Goal: Answer question/provide support

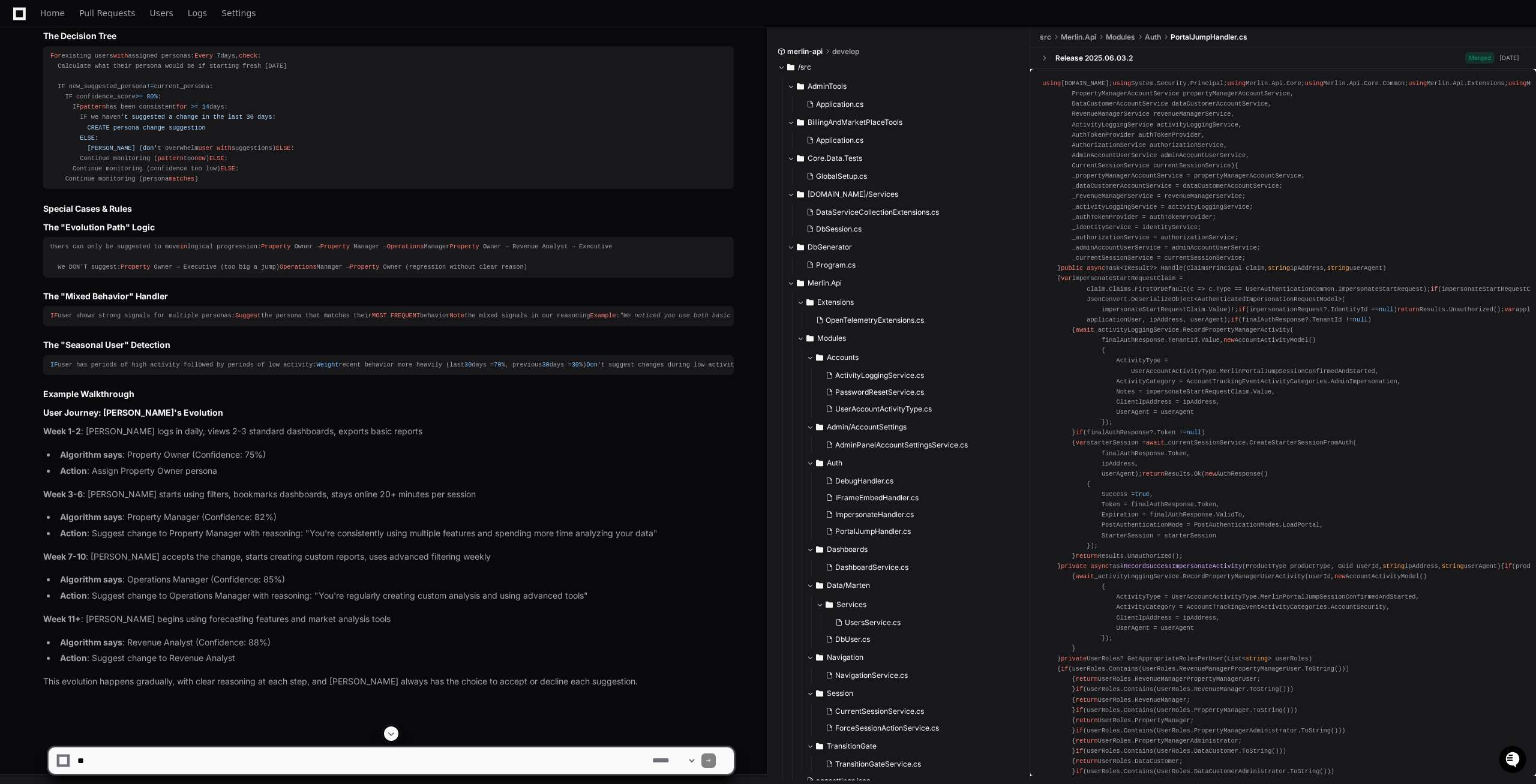
scroll to position [23990, 0]
click at [219, 756] on textarea at bounding box center [362, 760] width 575 height 26
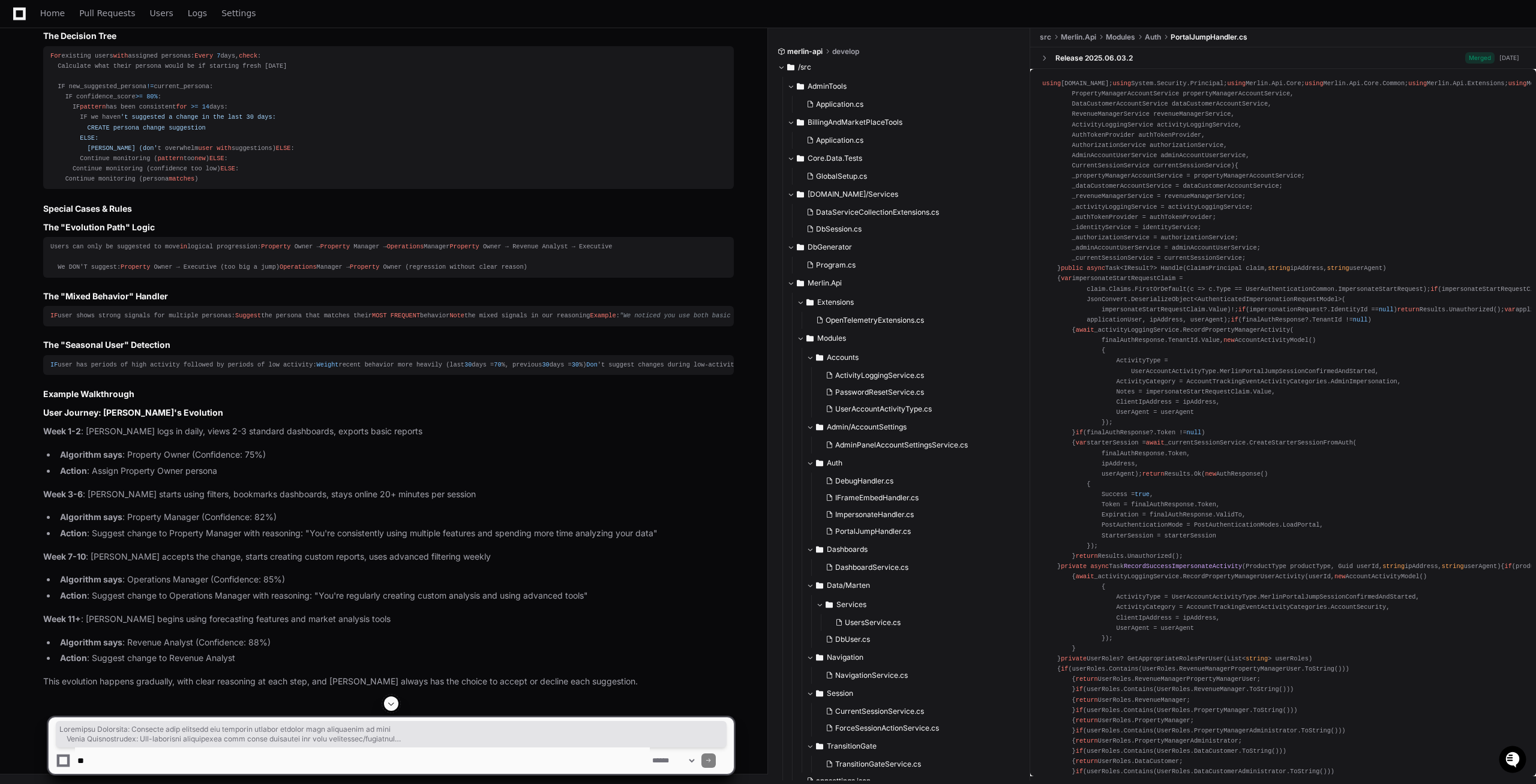
scroll to position [22118, 0]
drag, startPoint x: 595, startPoint y: 686, endPoint x: 26, endPoint y: 291, distance: 692.7
copy div "User Persona System: Non-Technical Overview The Problem We're Solving Right now…"
click at [386, 704] on button at bounding box center [390, 703] width 14 height 14
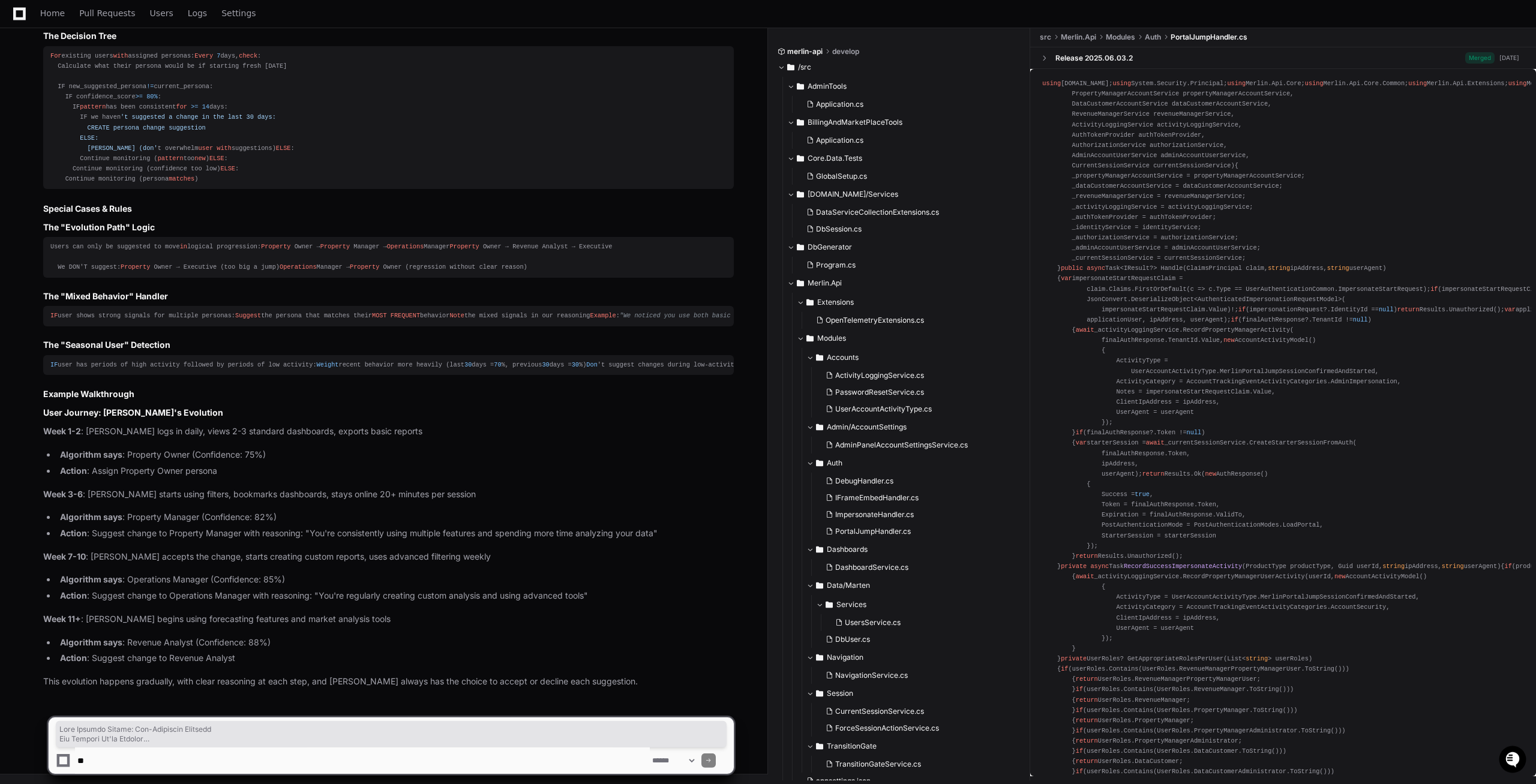
scroll to position [26498, 0]
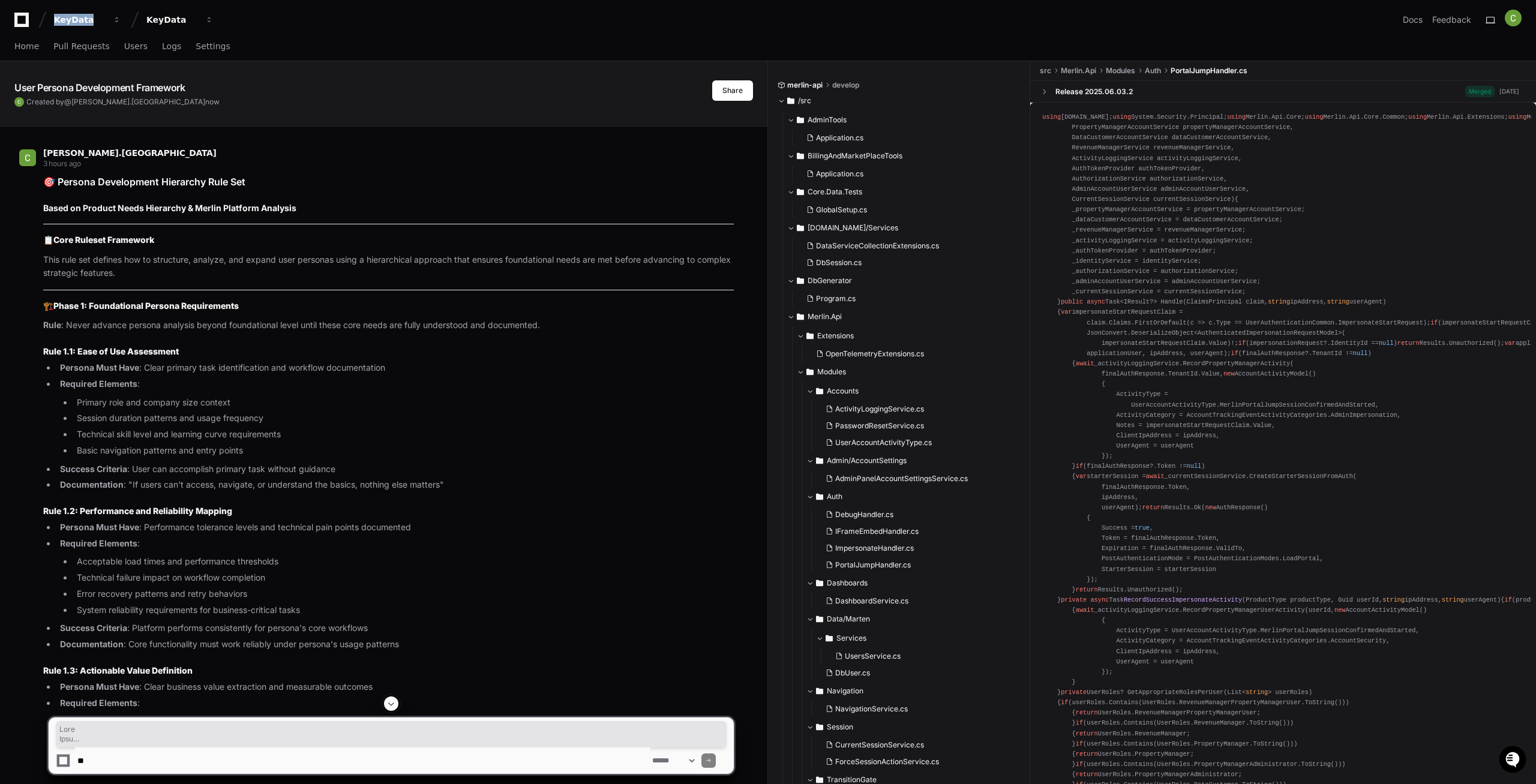
scroll to position [0, 0]
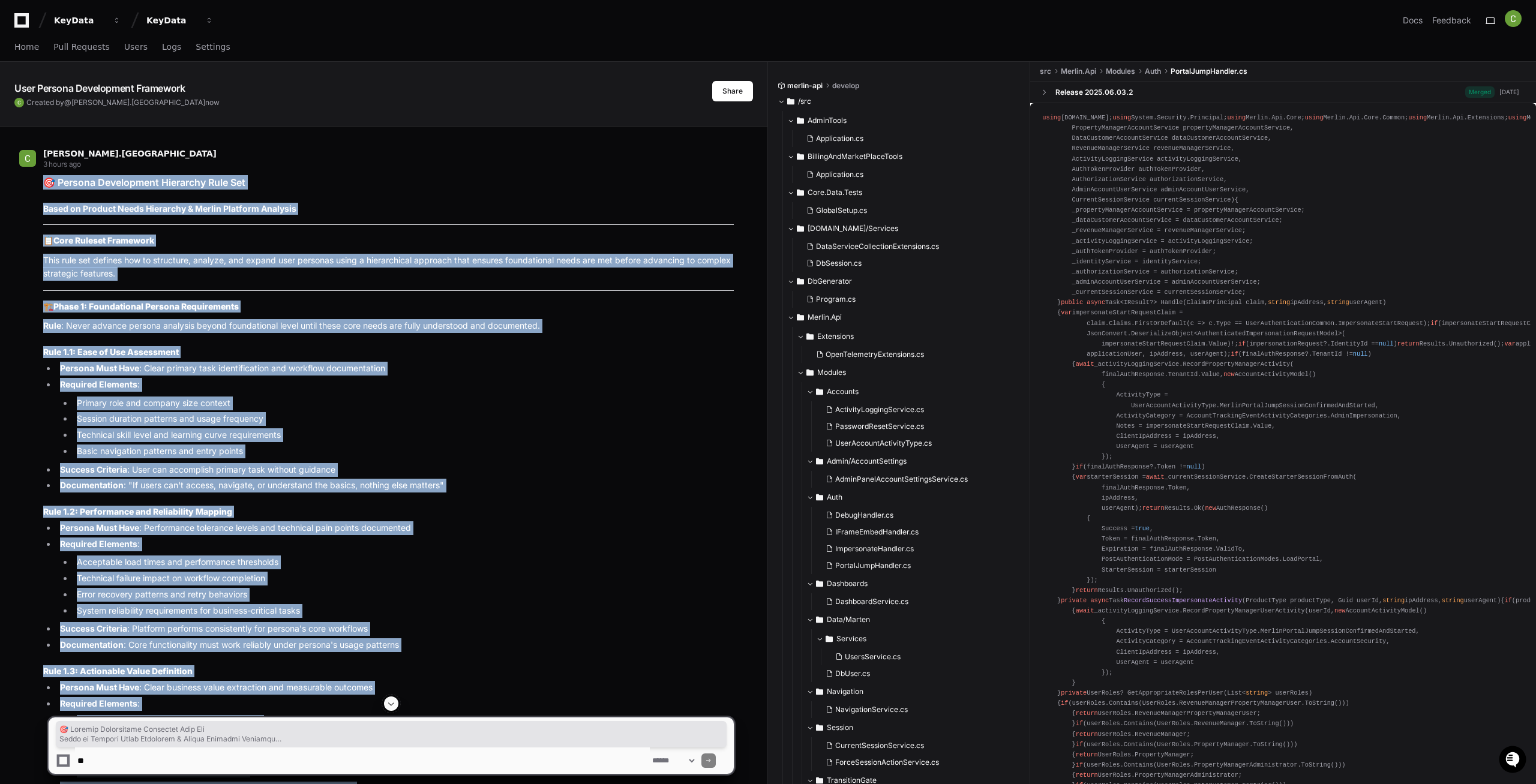
drag, startPoint x: 603, startPoint y: 683, endPoint x: 28, endPoint y: 182, distance: 762.6
copy article "🎯 Loremip Dolorsitame Consectet Adip Eli Seddo ei Tempori Utlab Etdolorem & Ali…"
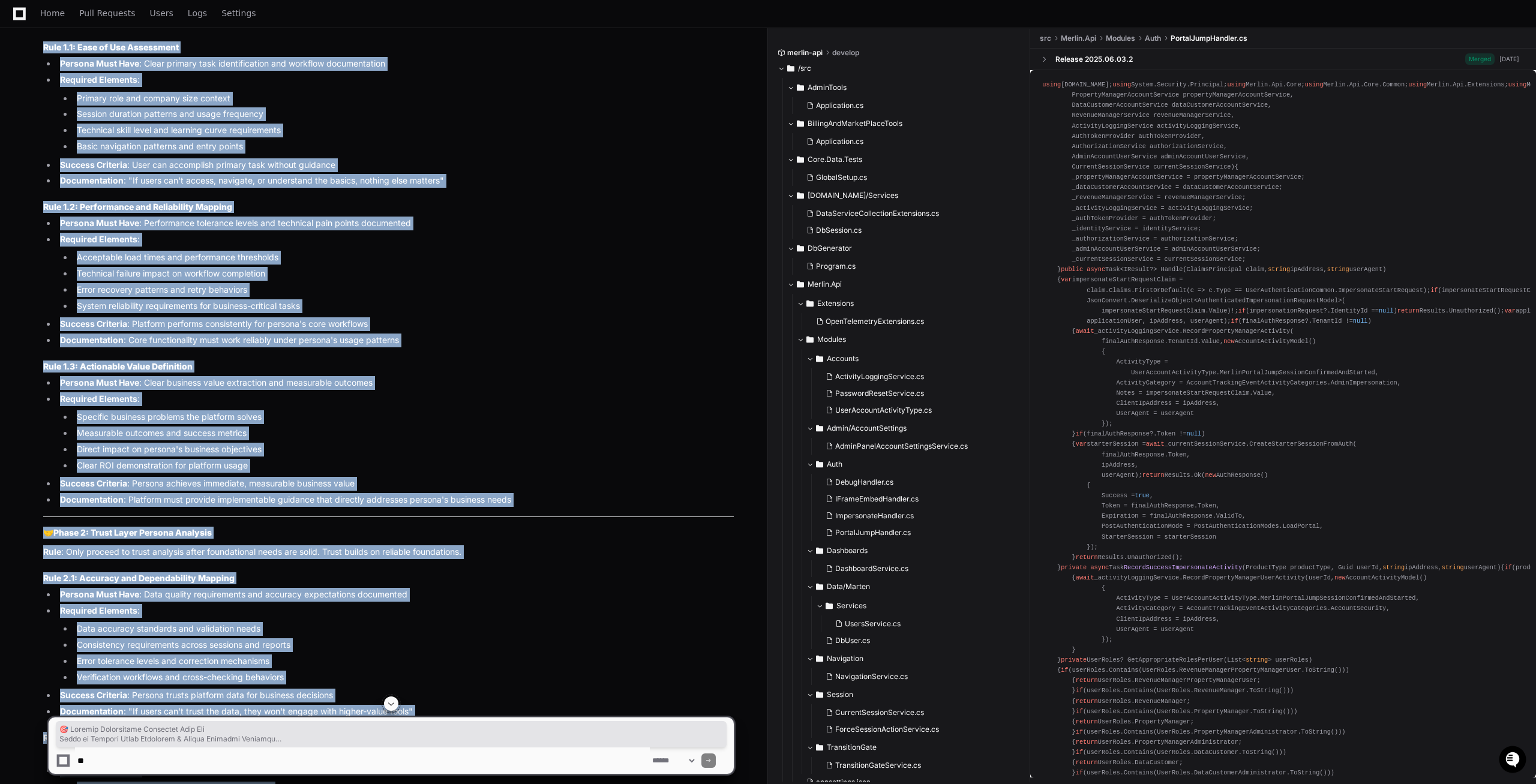
scroll to position [367, 0]
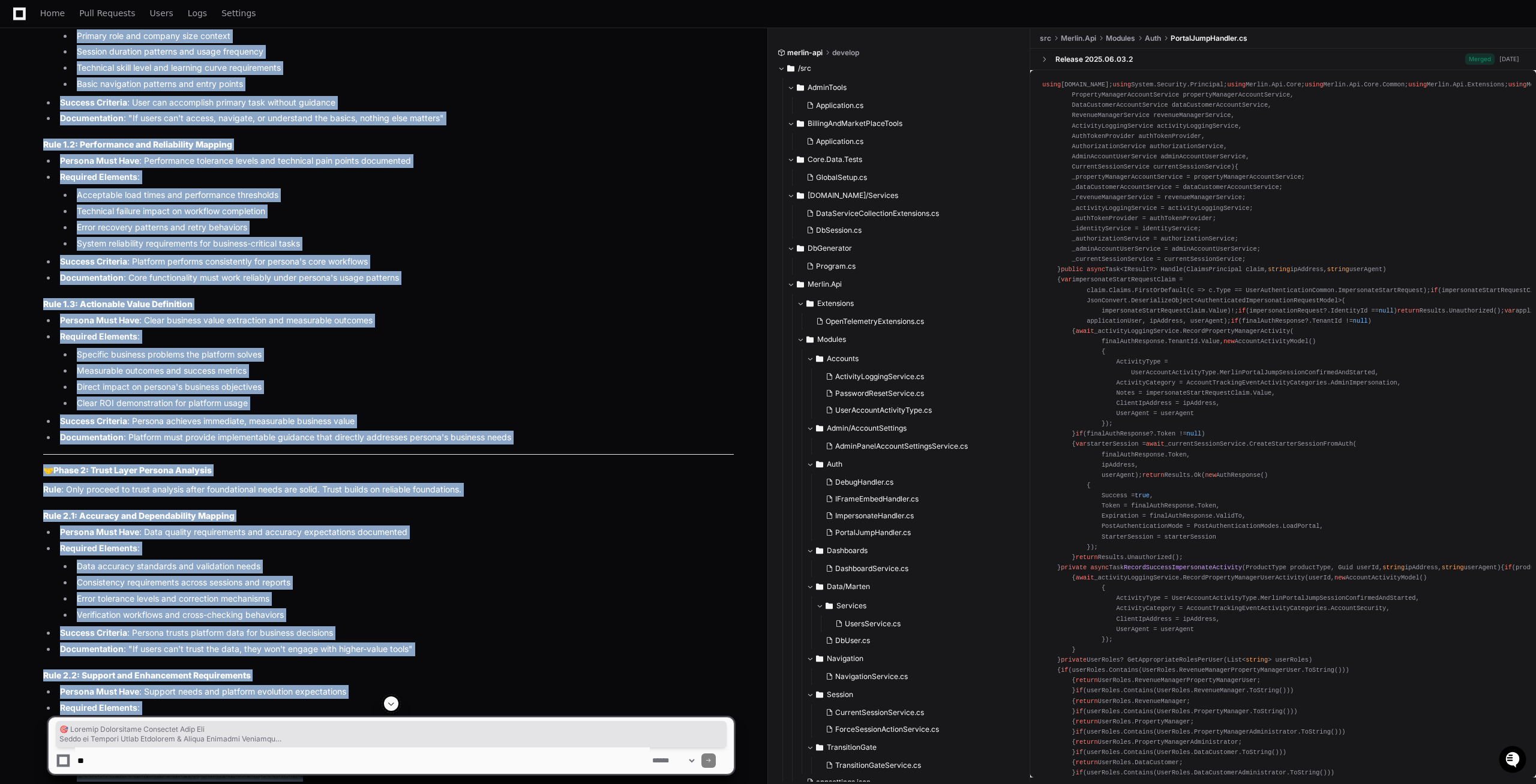
click at [384, 701] on button at bounding box center [390, 703] width 14 height 14
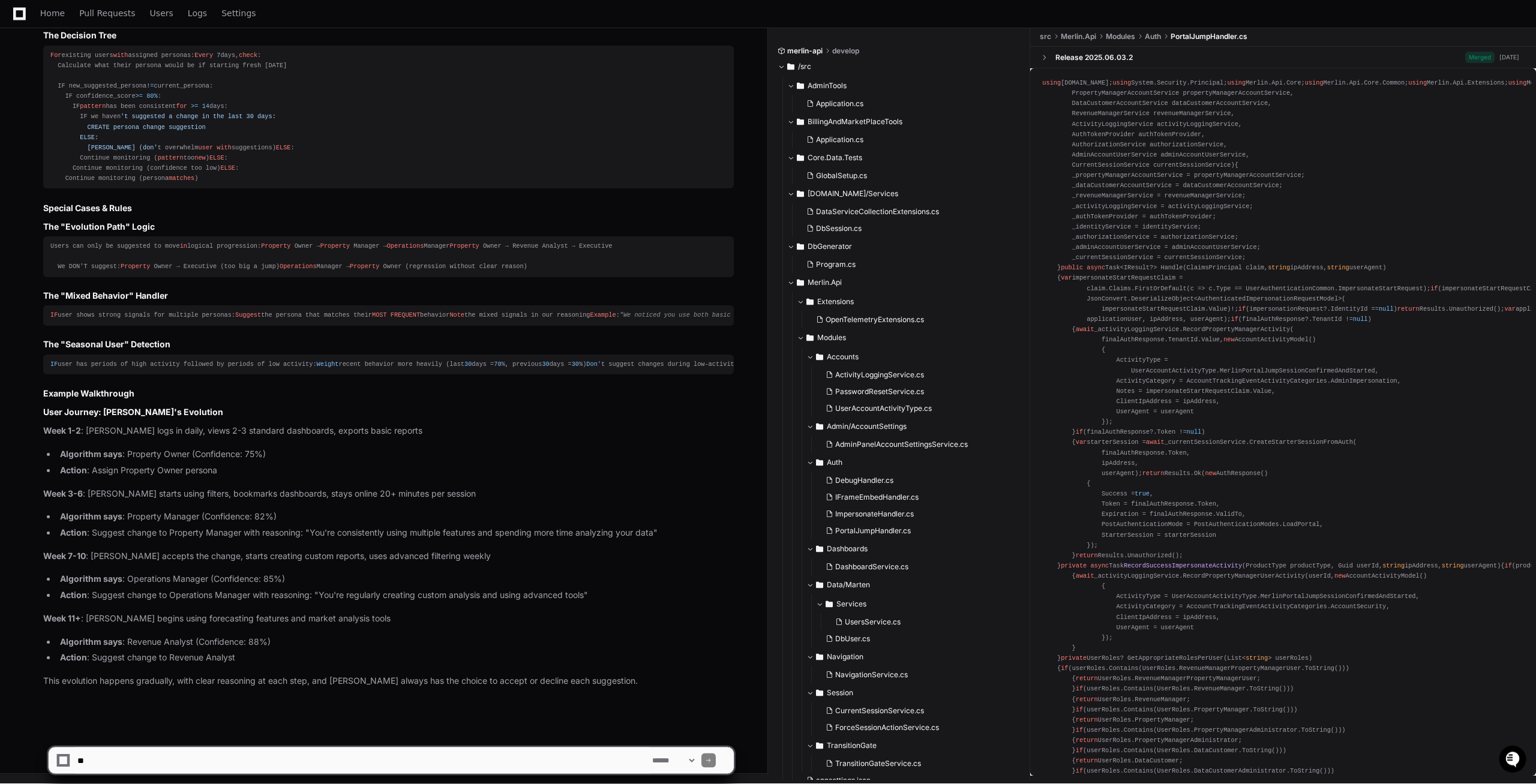
click at [182, 756] on textarea at bounding box center [362, 760] width 575 height 26
click at [121, 756] on textarea at bounding box center [362, 760] width 575 height 26
type textarea "**********"
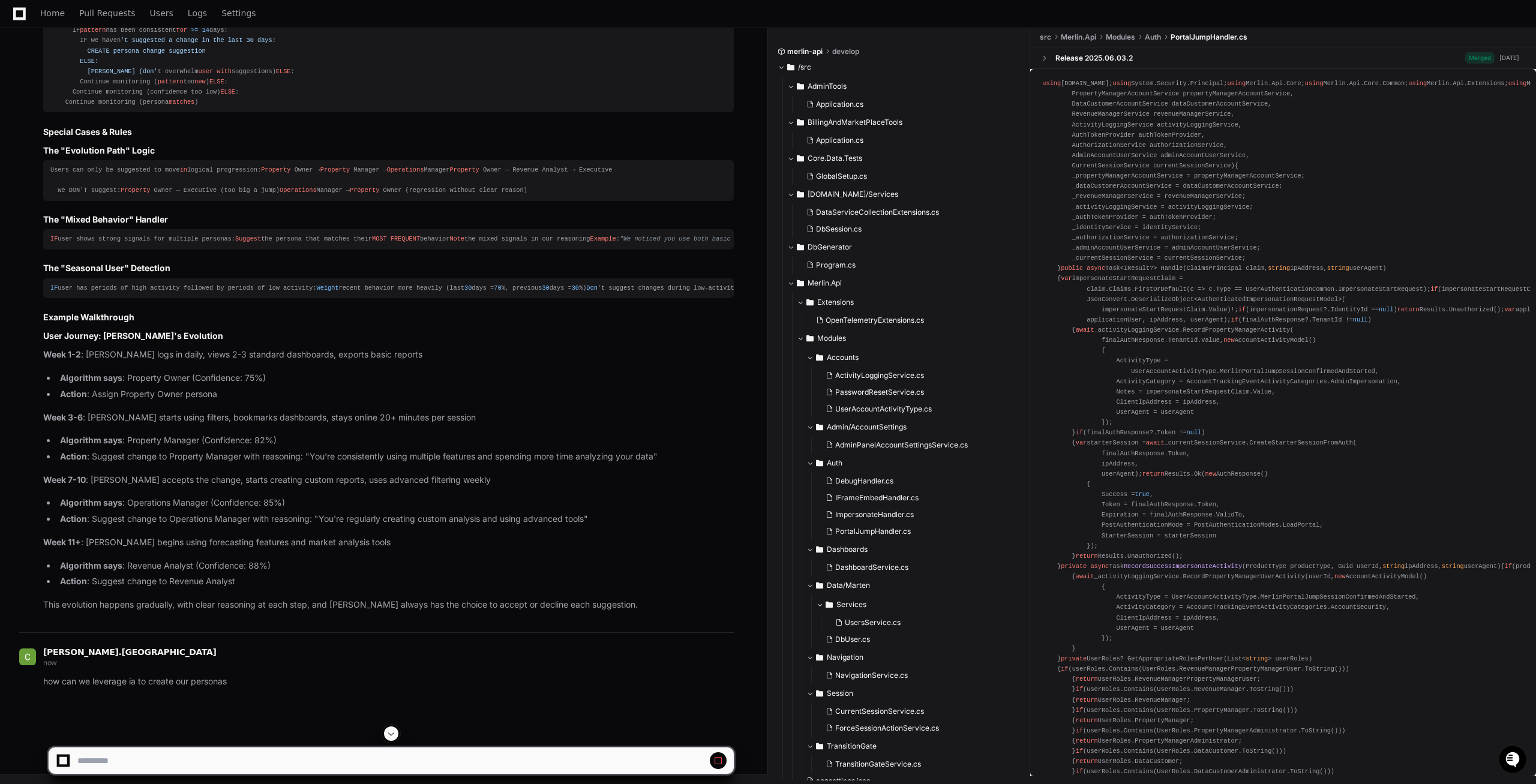
scroll to position [25314, 0]
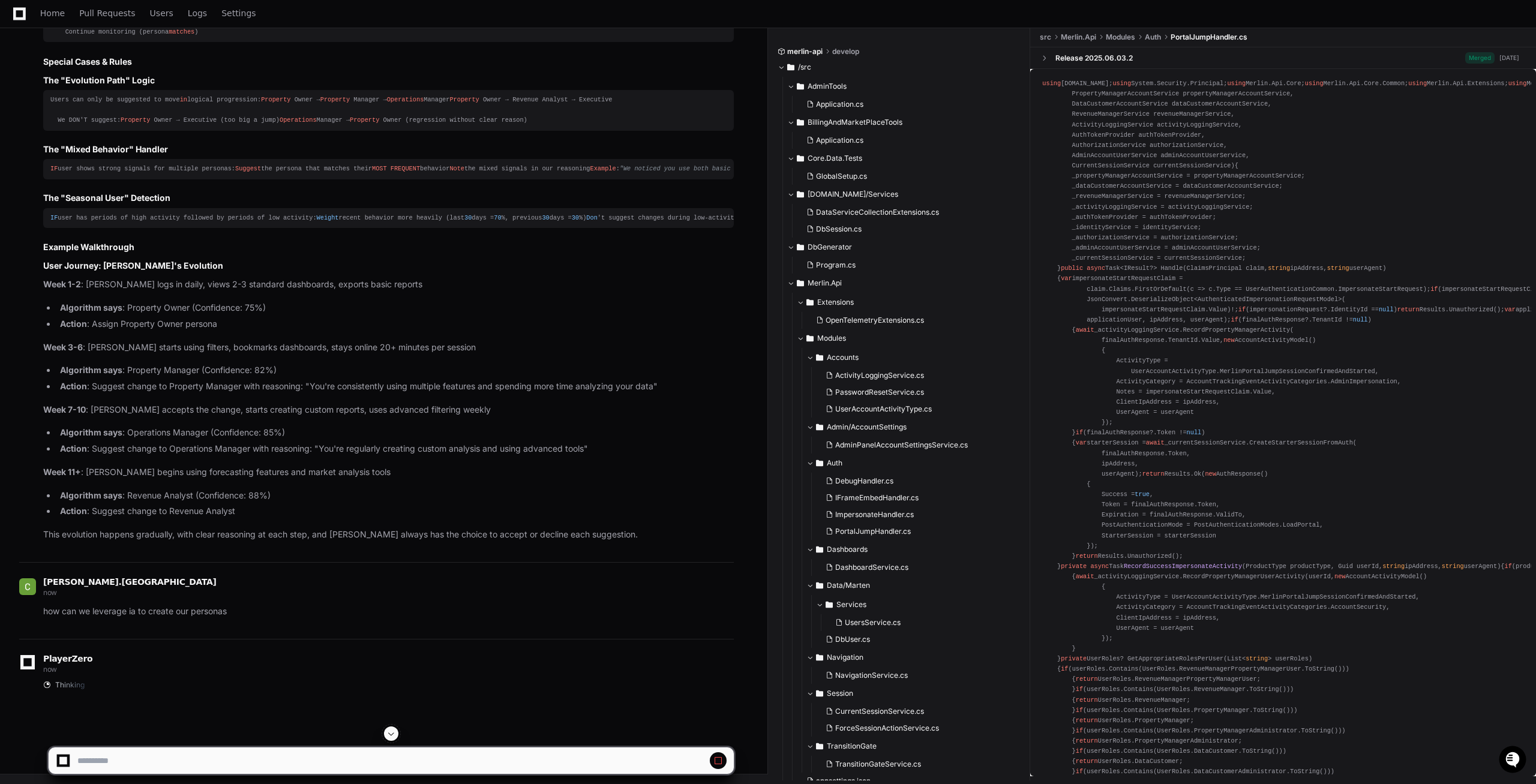
click at [392, 733] on span at bounding box center [391, 733] width 9 height 9
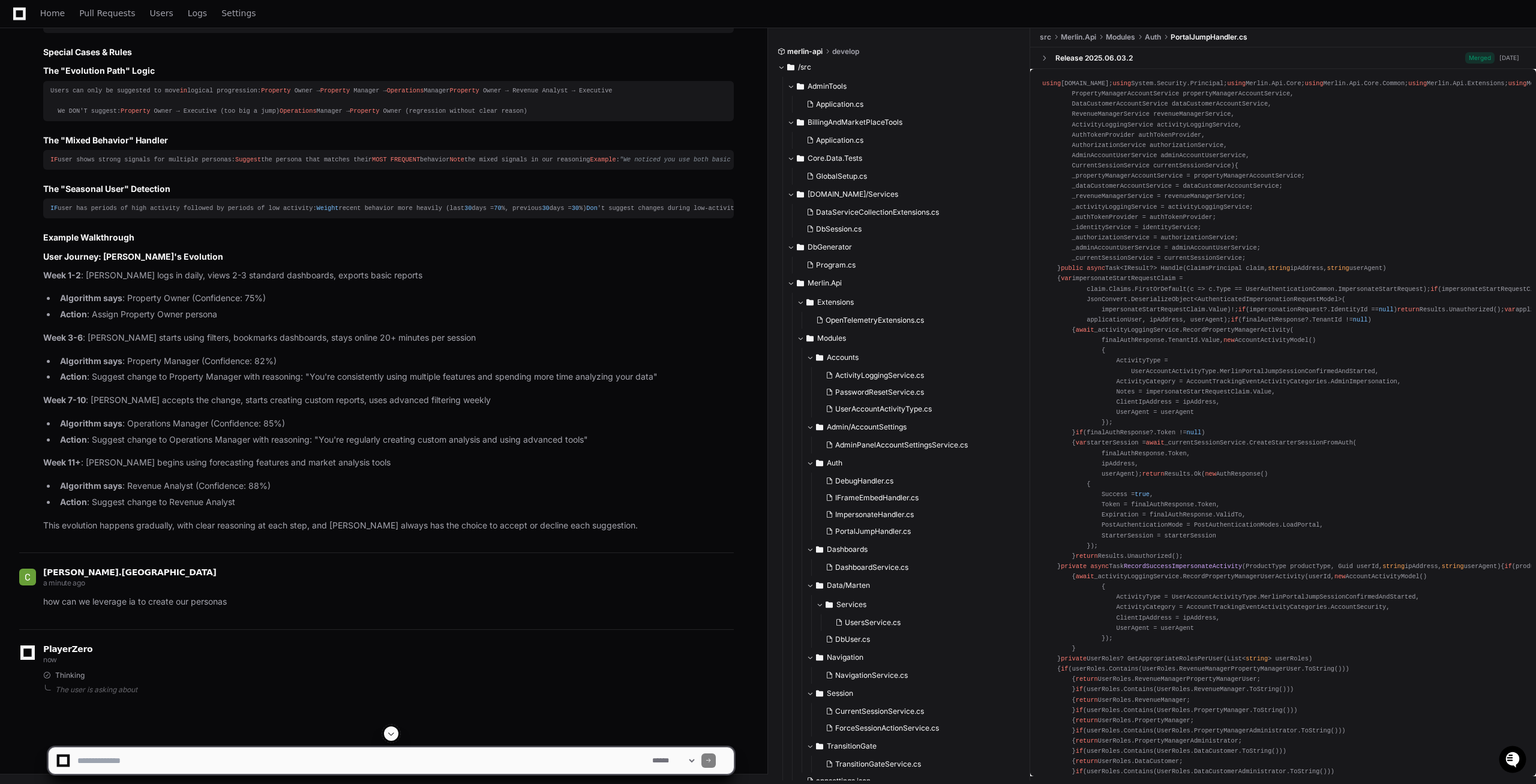
scroll to position [25447, 0]
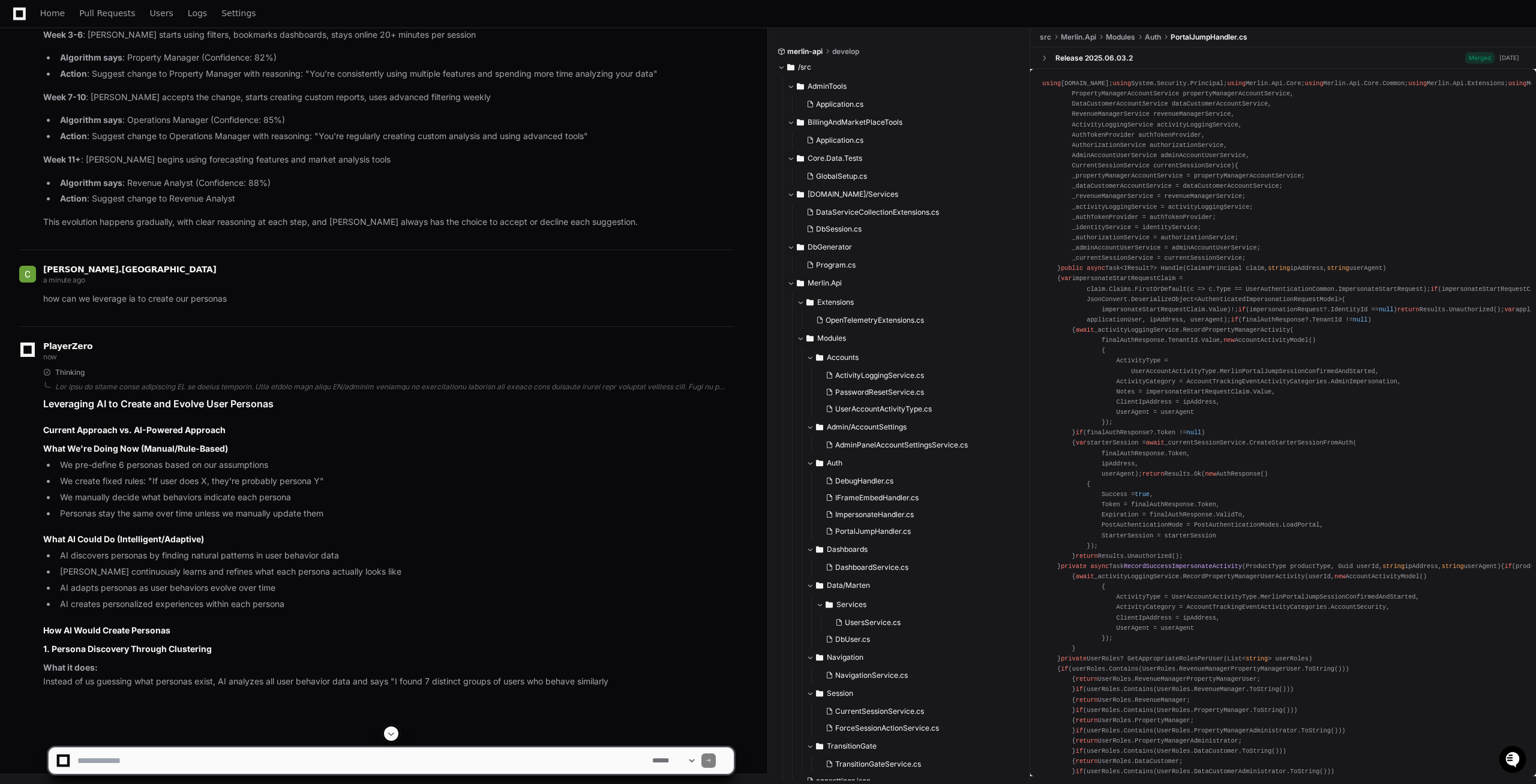
click at [394, 733] on span at bounding box center [391, 733] width 9 height 9
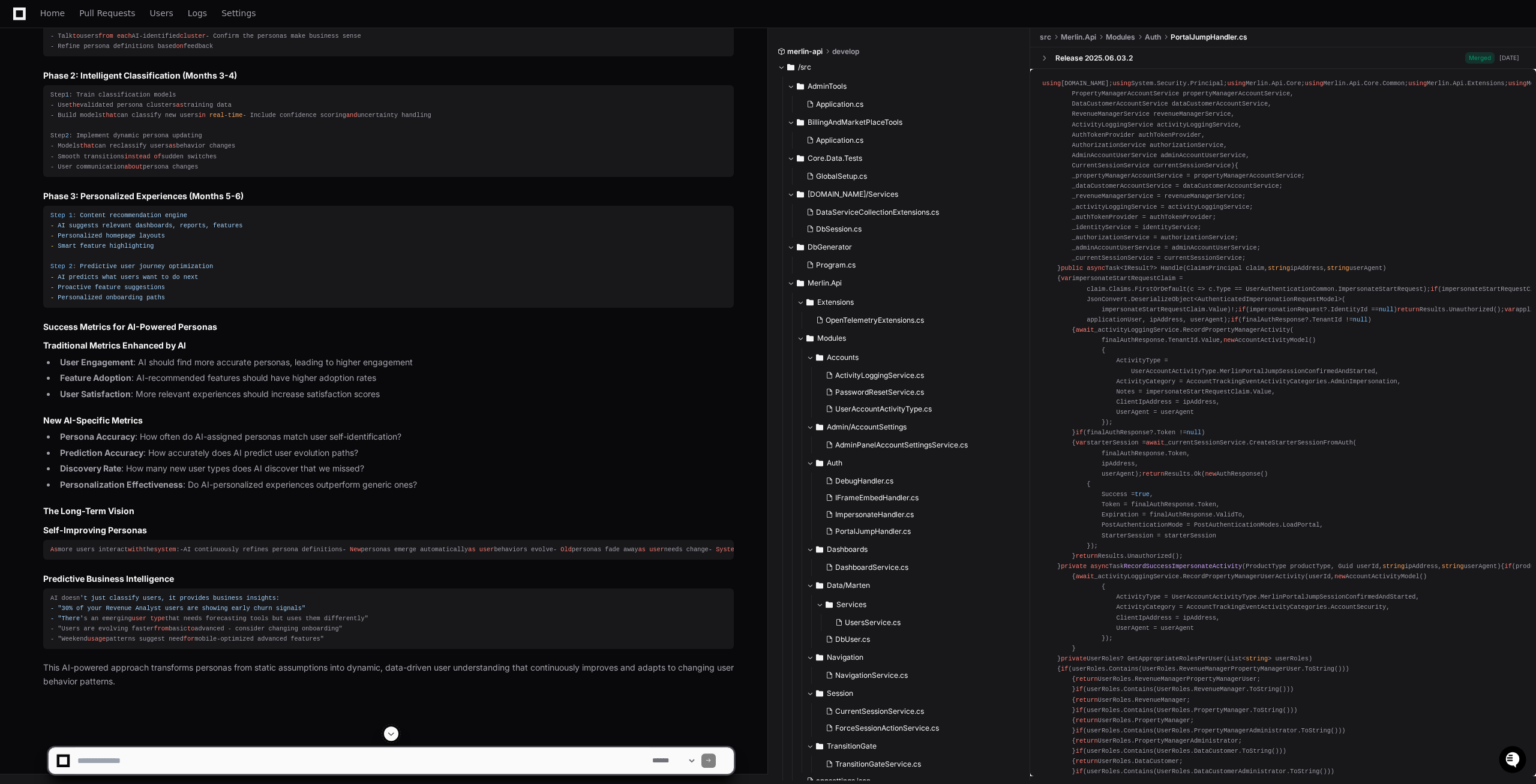
scroll to position [27994, 0]
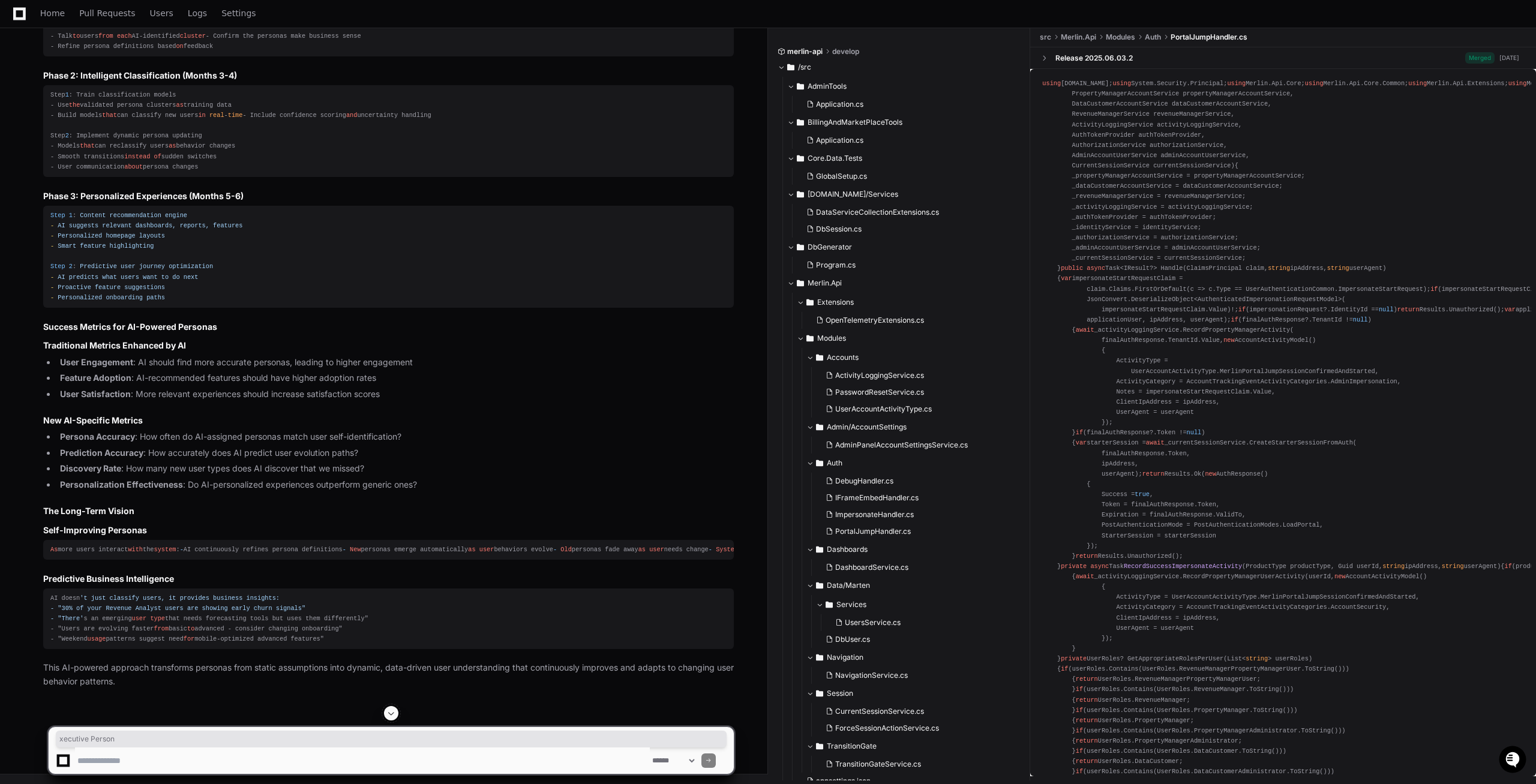
drag, startPoint x: 324, startPoint y: 519, endPoint x: 260, endPoint y: 519, distance: 64.0
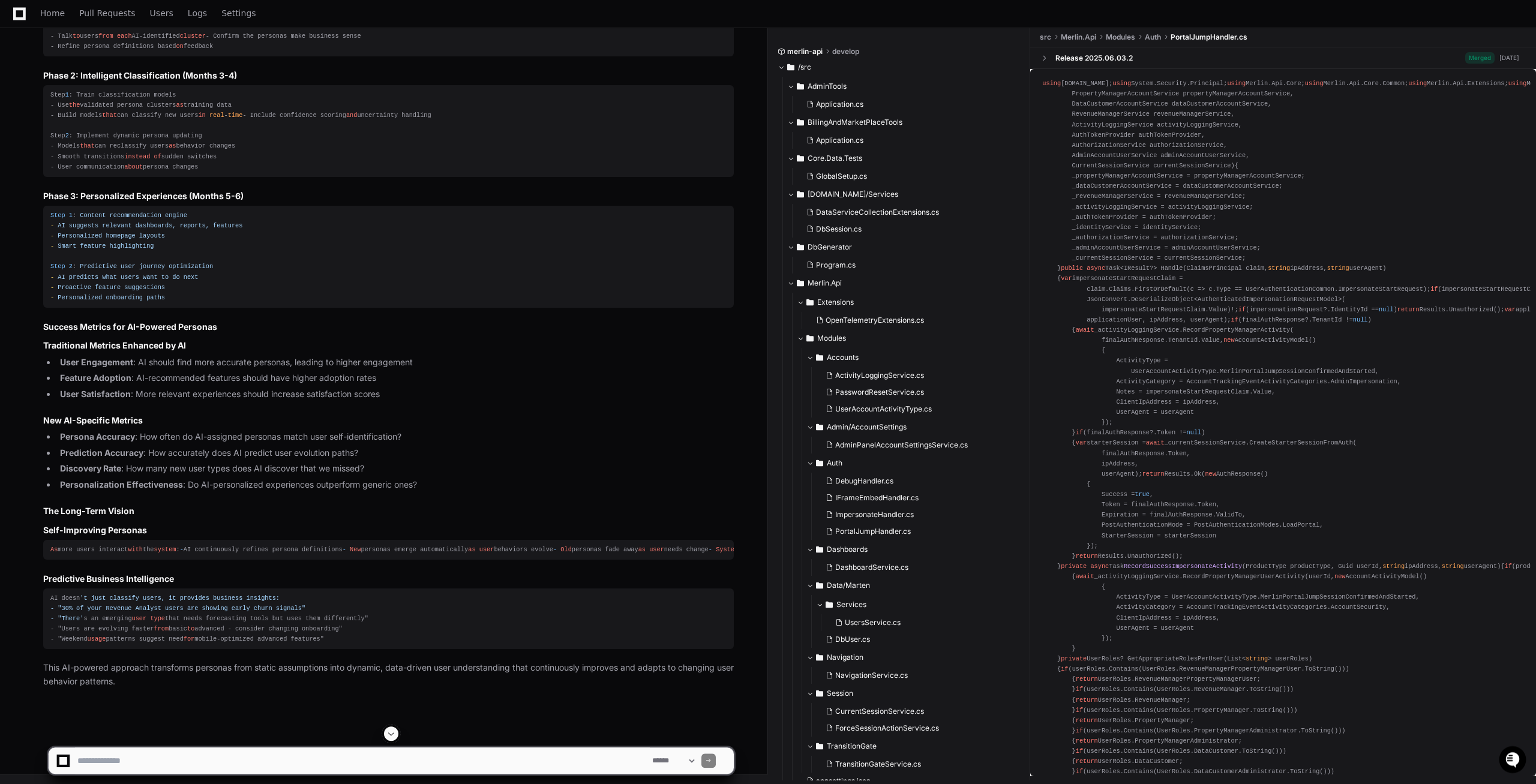
scroll to position [28055, 0]
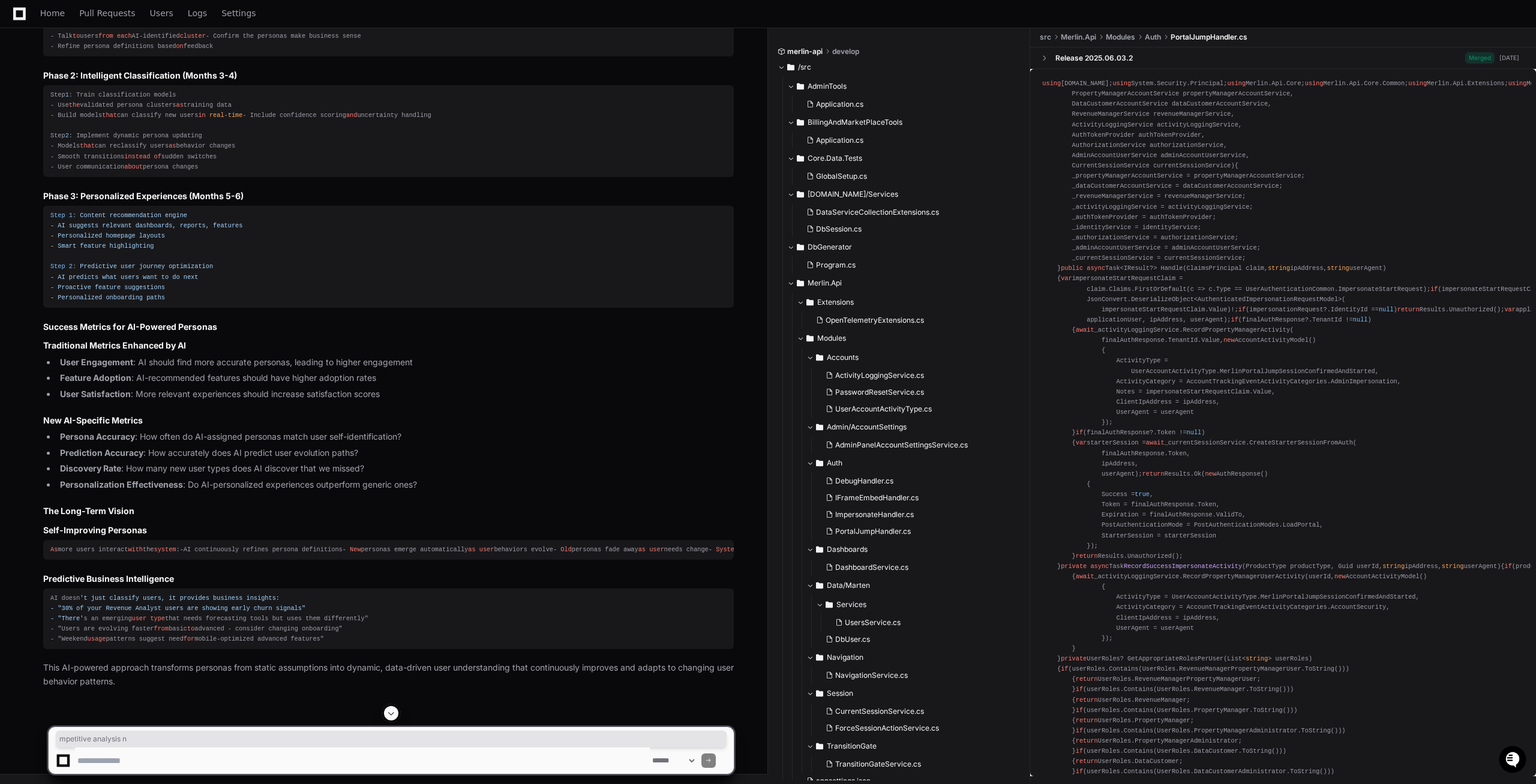
drag, startPoint x: 180, startPoint y: 519, endPoint x: 151, endPoint y: 518, distance: 29.0
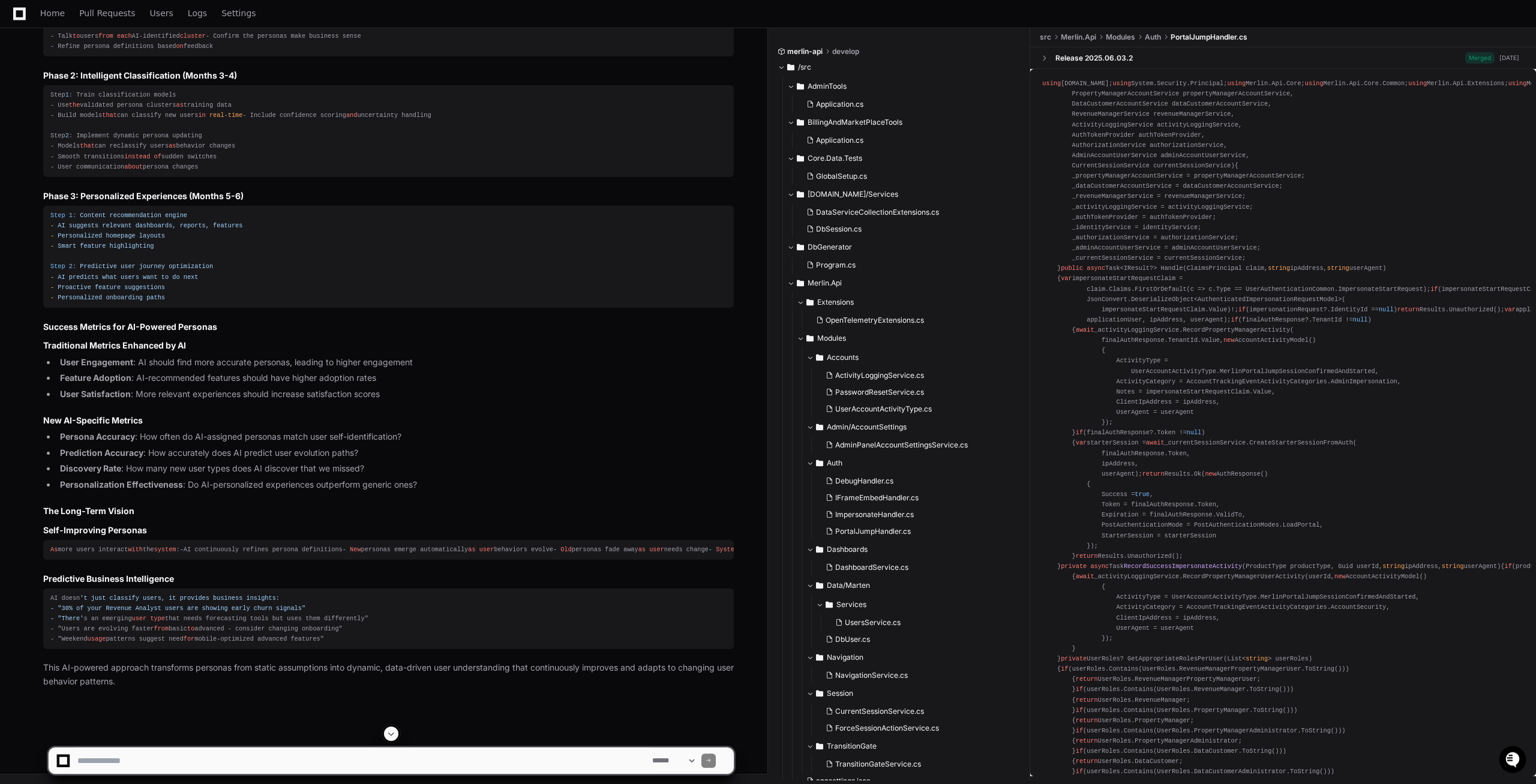
scroll to position [28789, 0]
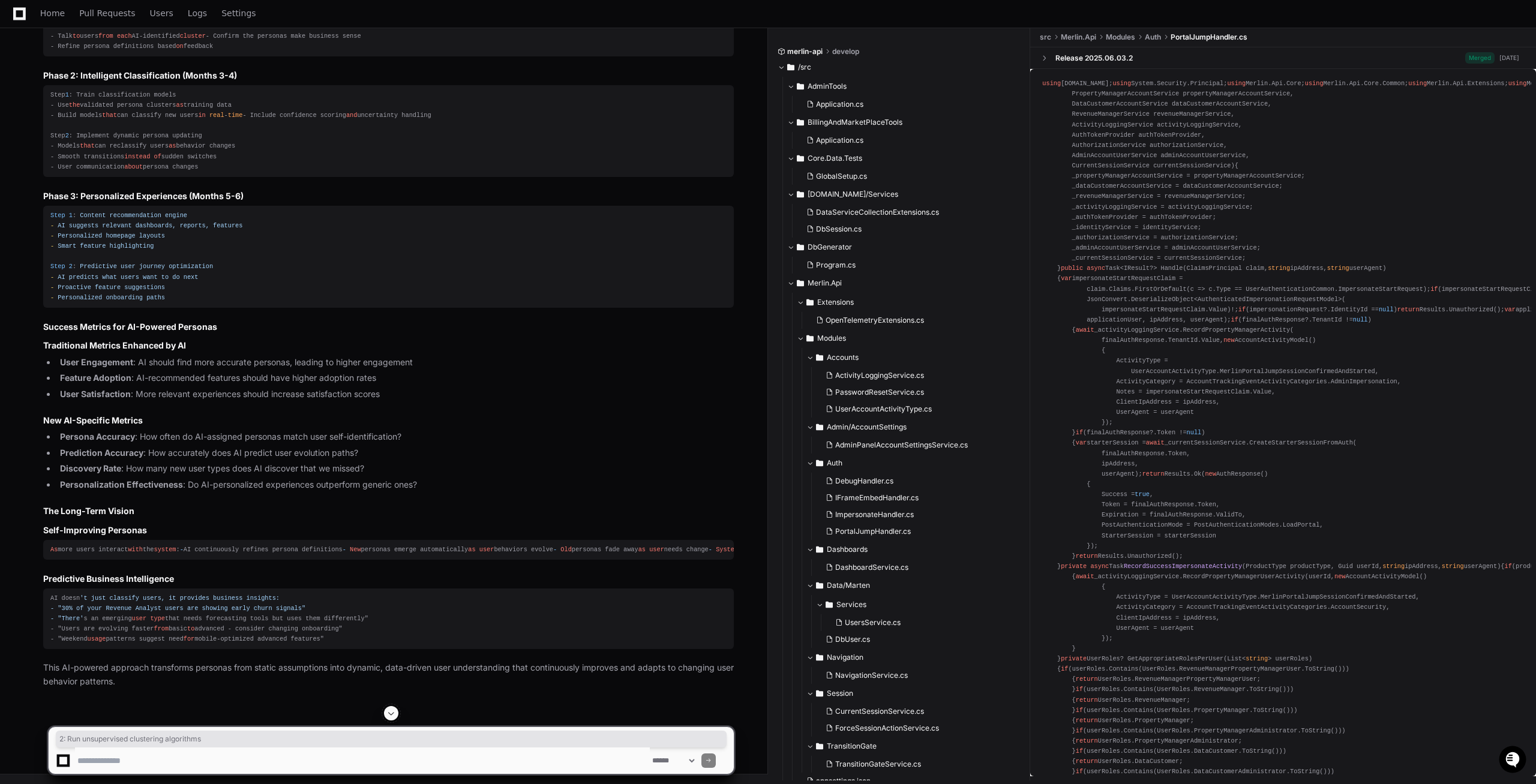
drag, startPoint x: 186, startPoint y: 523, endPoint x: 60, endPoint y: 519, distance: 126.1
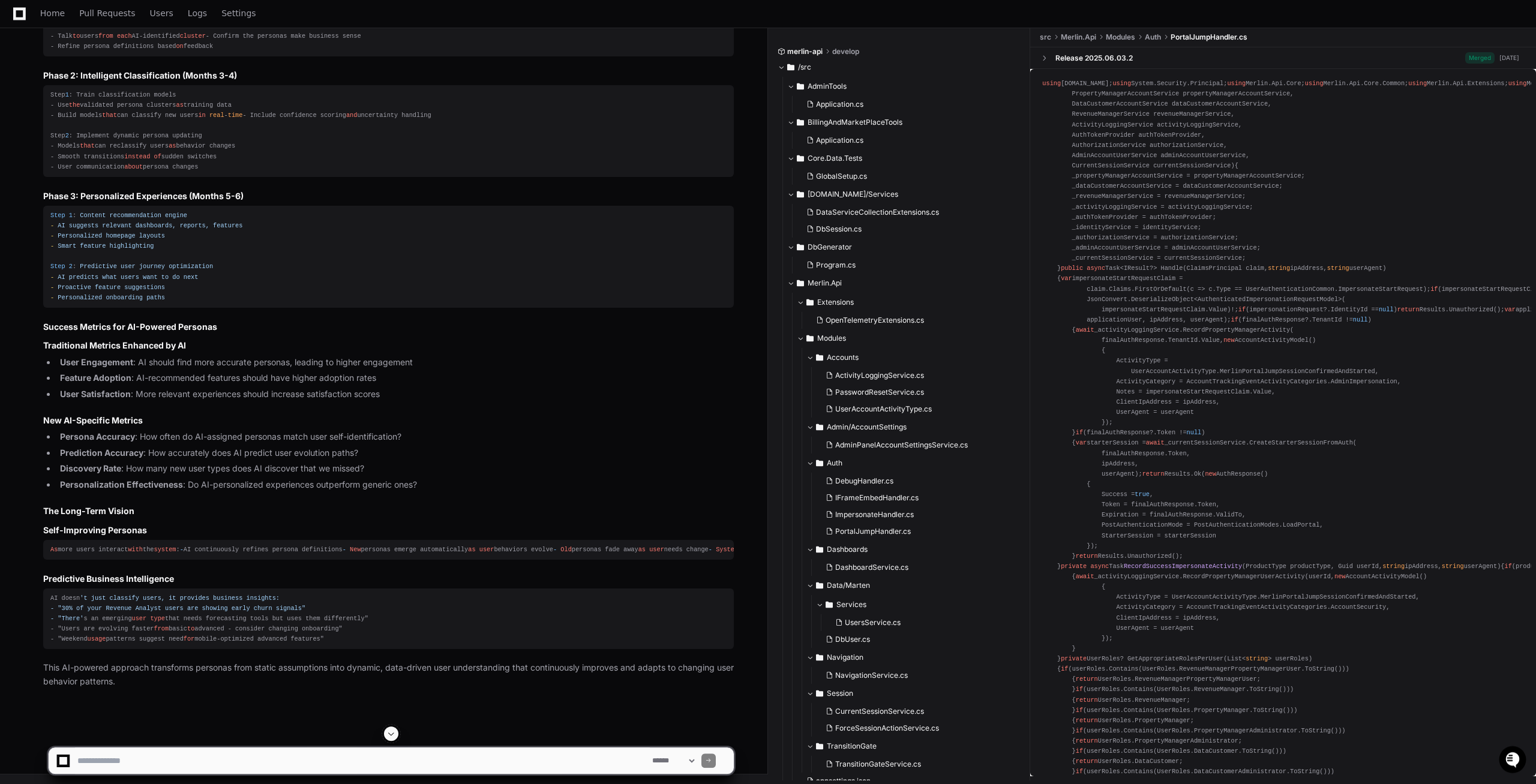
scroll to position [28973, 0]
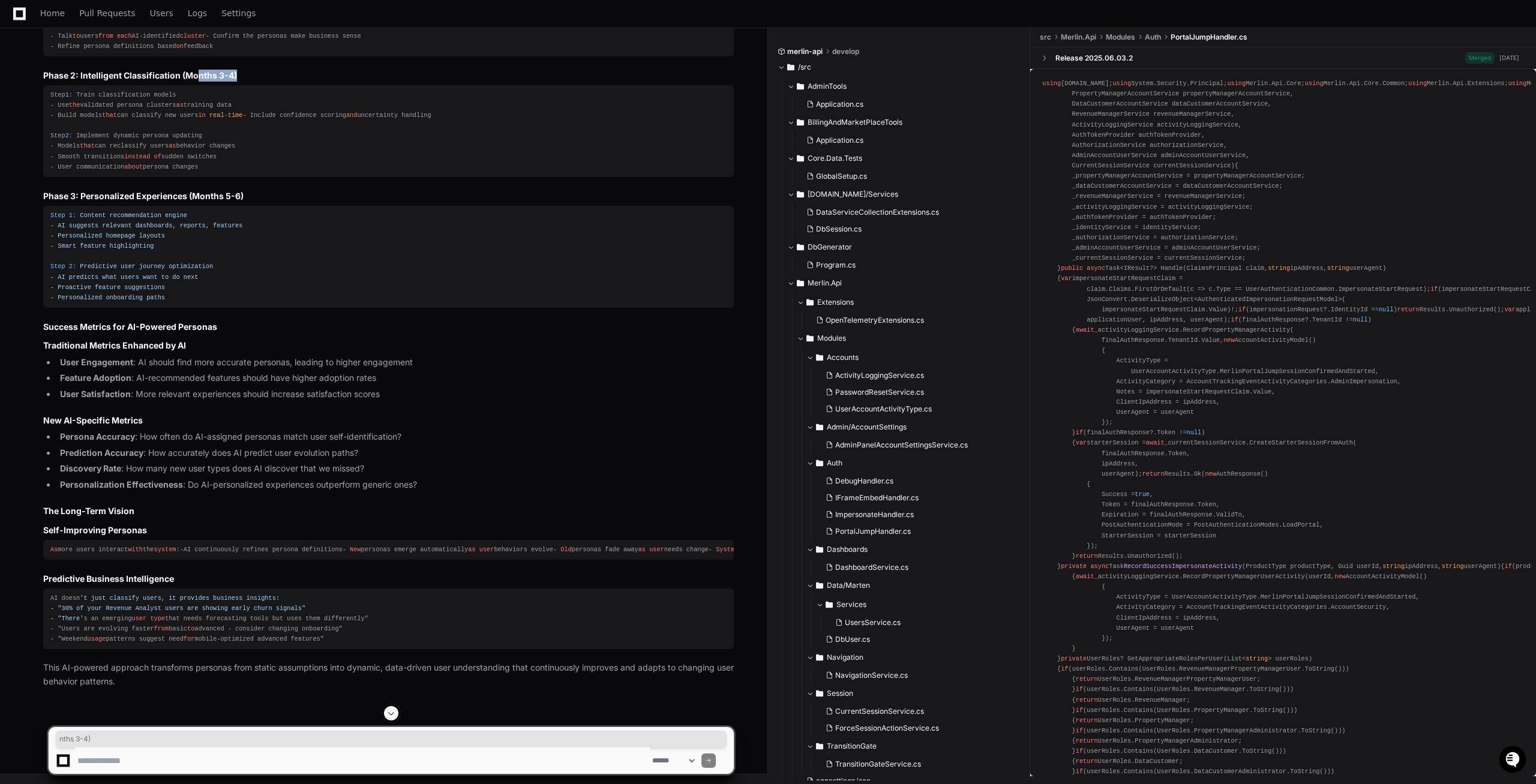
drag, startPoint x: 235, startPoint y: 449, endPoint x: 195, endPoint y: 449, distance: 40.0
click at [195, 82] on h3 "Phase 2: Intelligent Classification (Months 3-4)" at bounding box center [388, 76] width 690 height 12
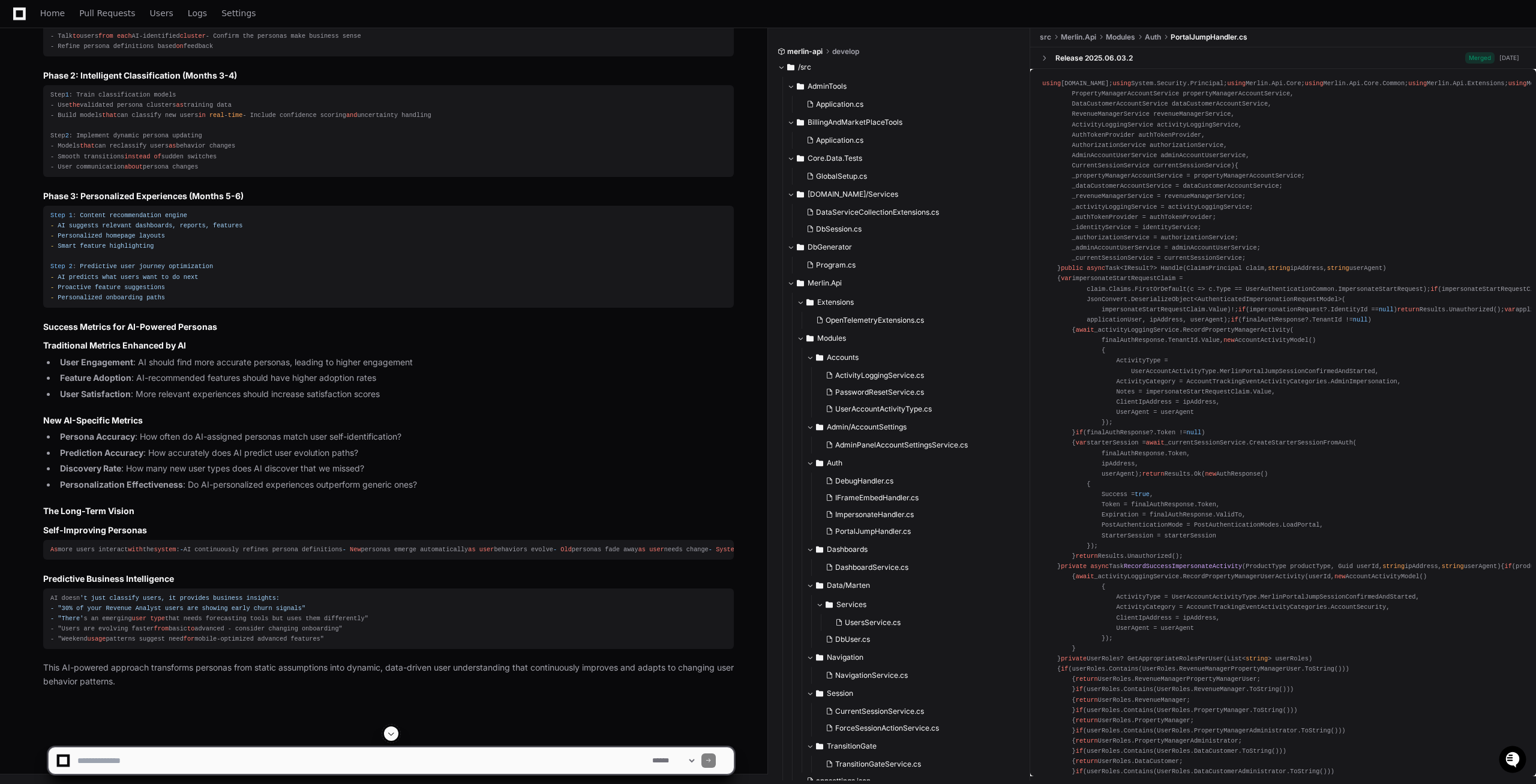
click at [80, 172] on div "Step 1 : Train classification models - Use the validated persona clusters as tr…" at bounding box center [388, 131] width 676 height 82
click at [121, 764] on textarea at bounding box center [362, 760] width 575 height 26
paste textarea "**********"
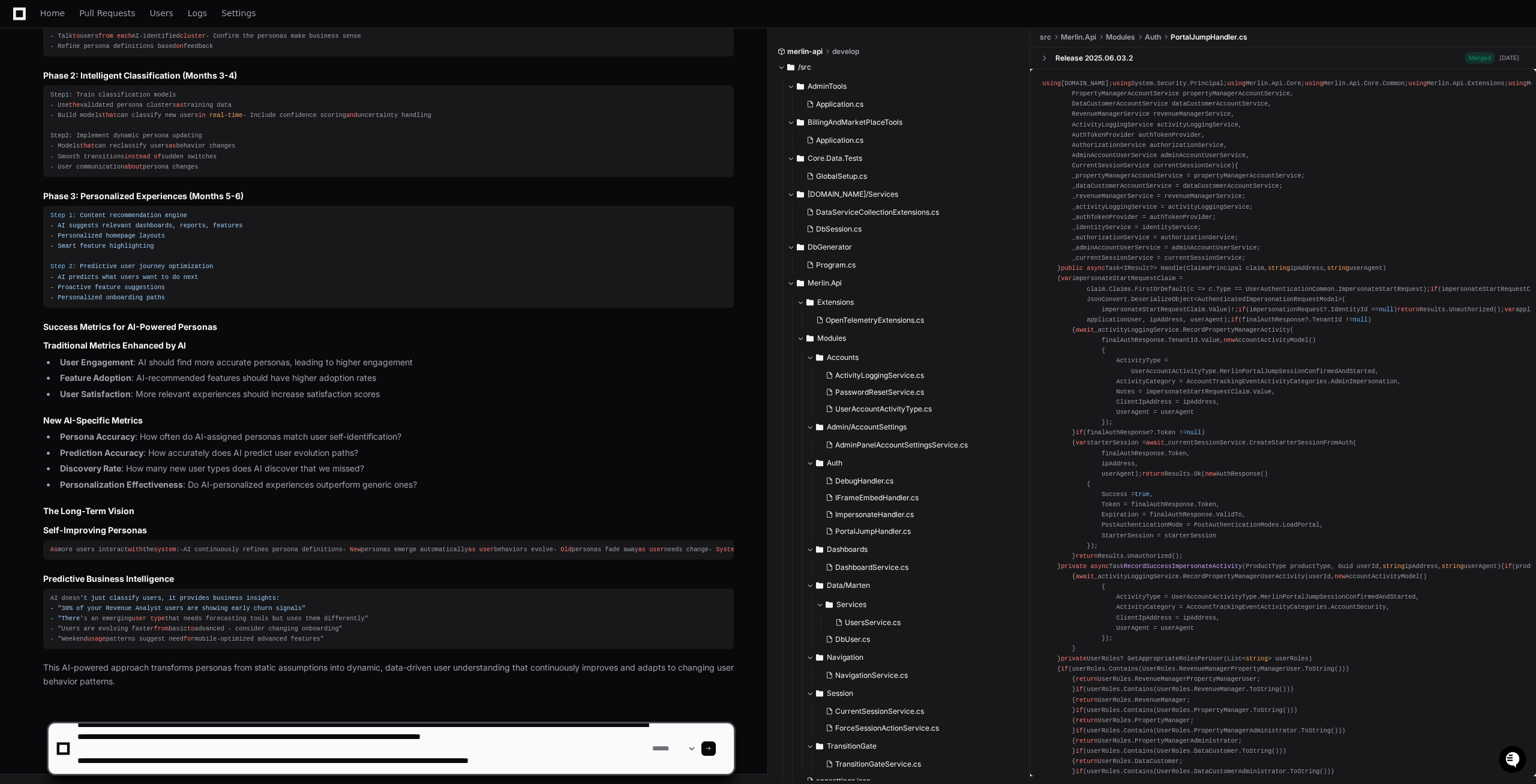
type textarea "**********"
click at [715, 752] on div at bounding box center [708, 748] width 14 height 14
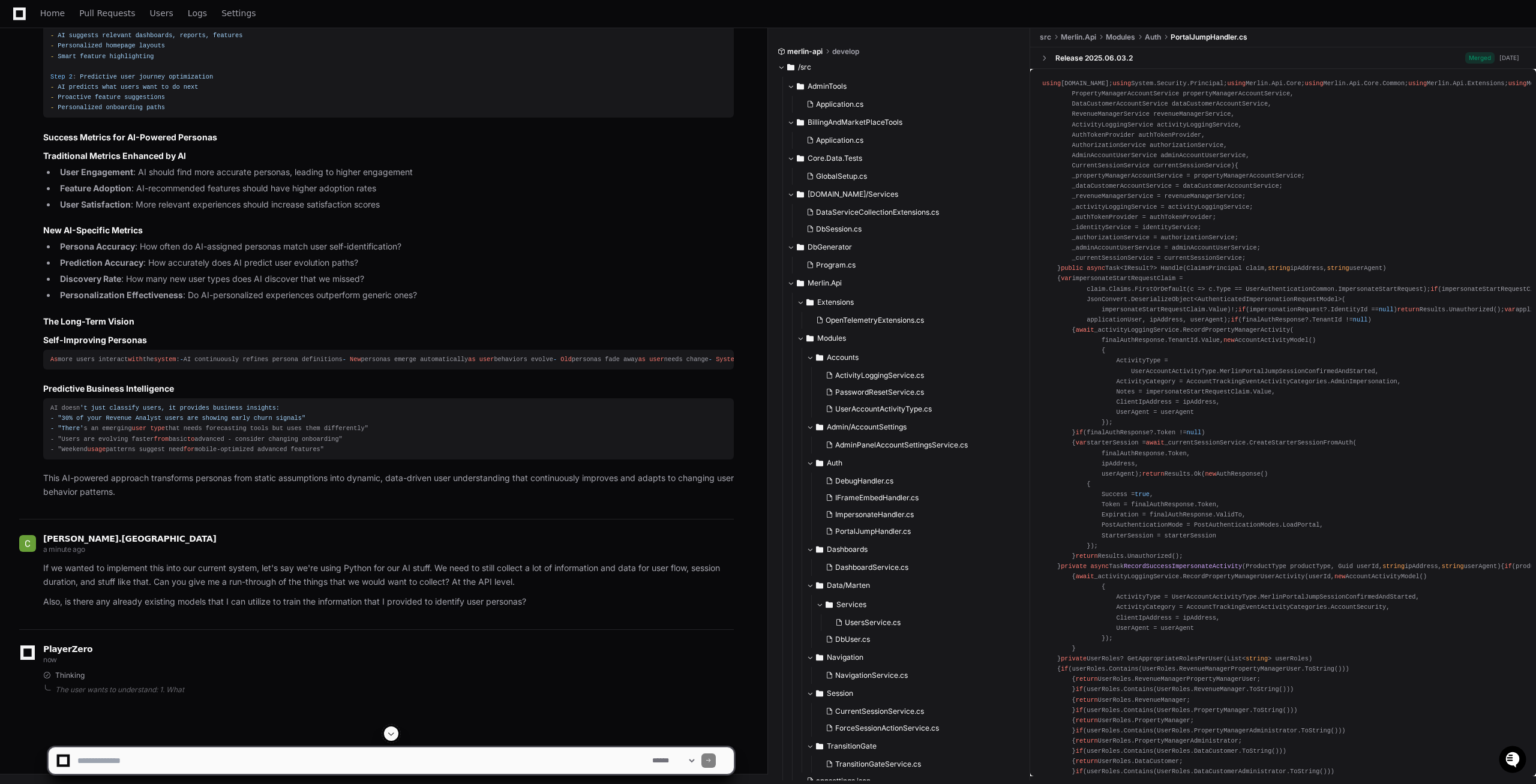
scroll to position [27370, 0]
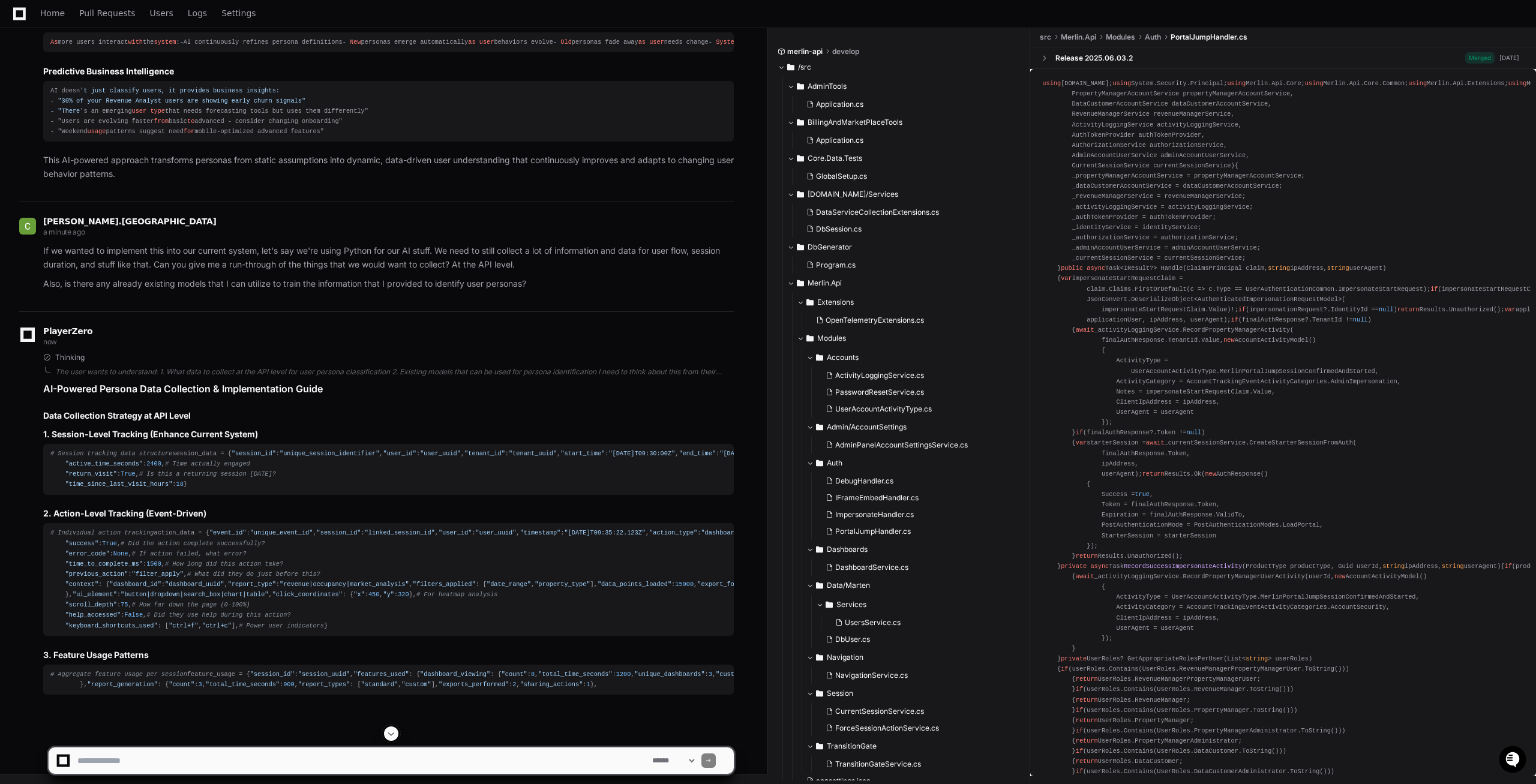
click at [390, 735] on span at bounding box center [391, 733] width 9 height 9
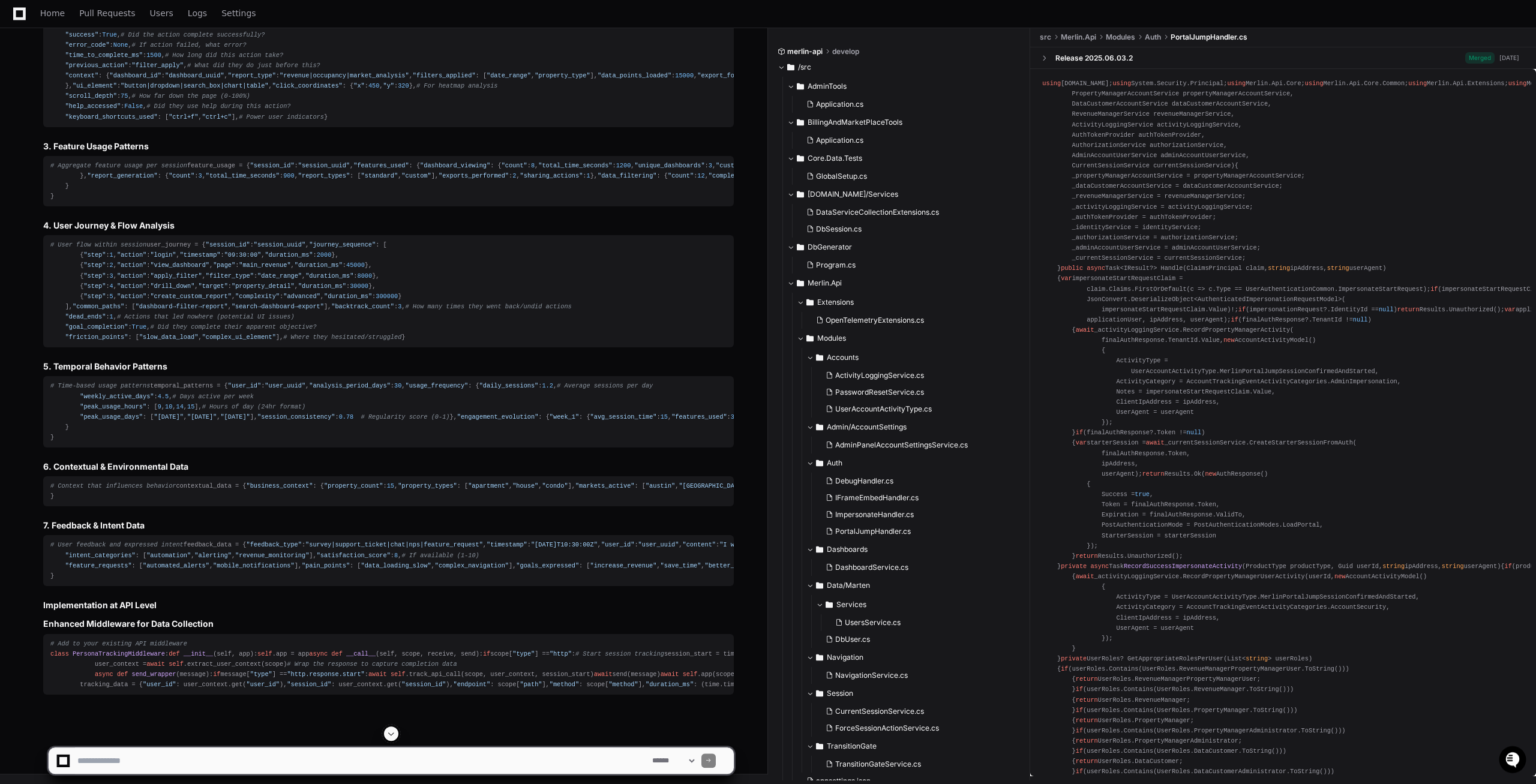
scroll to position [30635, 0]
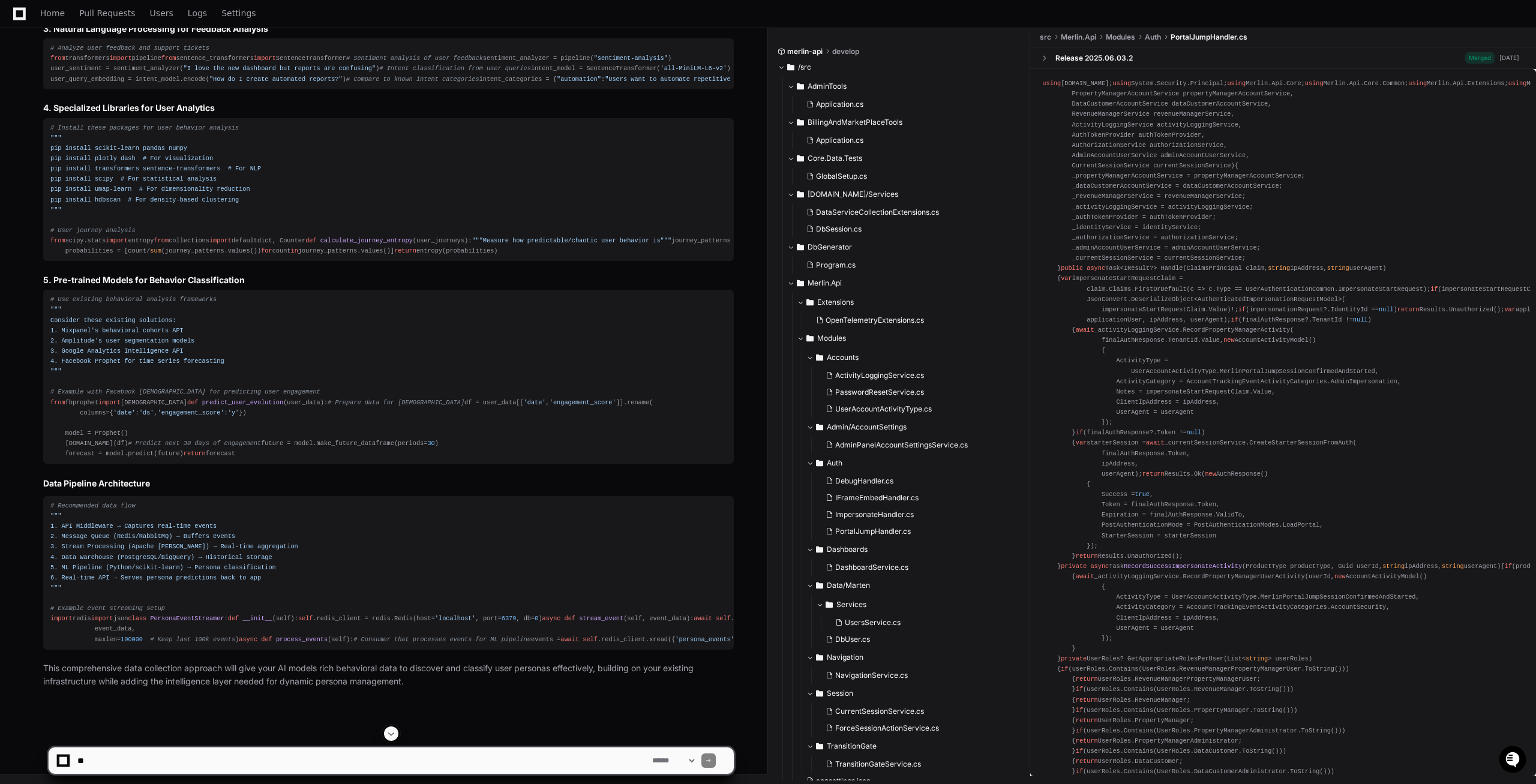
scroll to position [33419, 0]
click at [165, 762] on textarea at bounding box center [362, 760] width 575 height 26
click at [155, 762] on textarea at bounding box center [362, 760] width 575 height 26
click at [191, 759] on textarea at bounding box center [362, 760] width 575 height 26
paste textarea "**********"
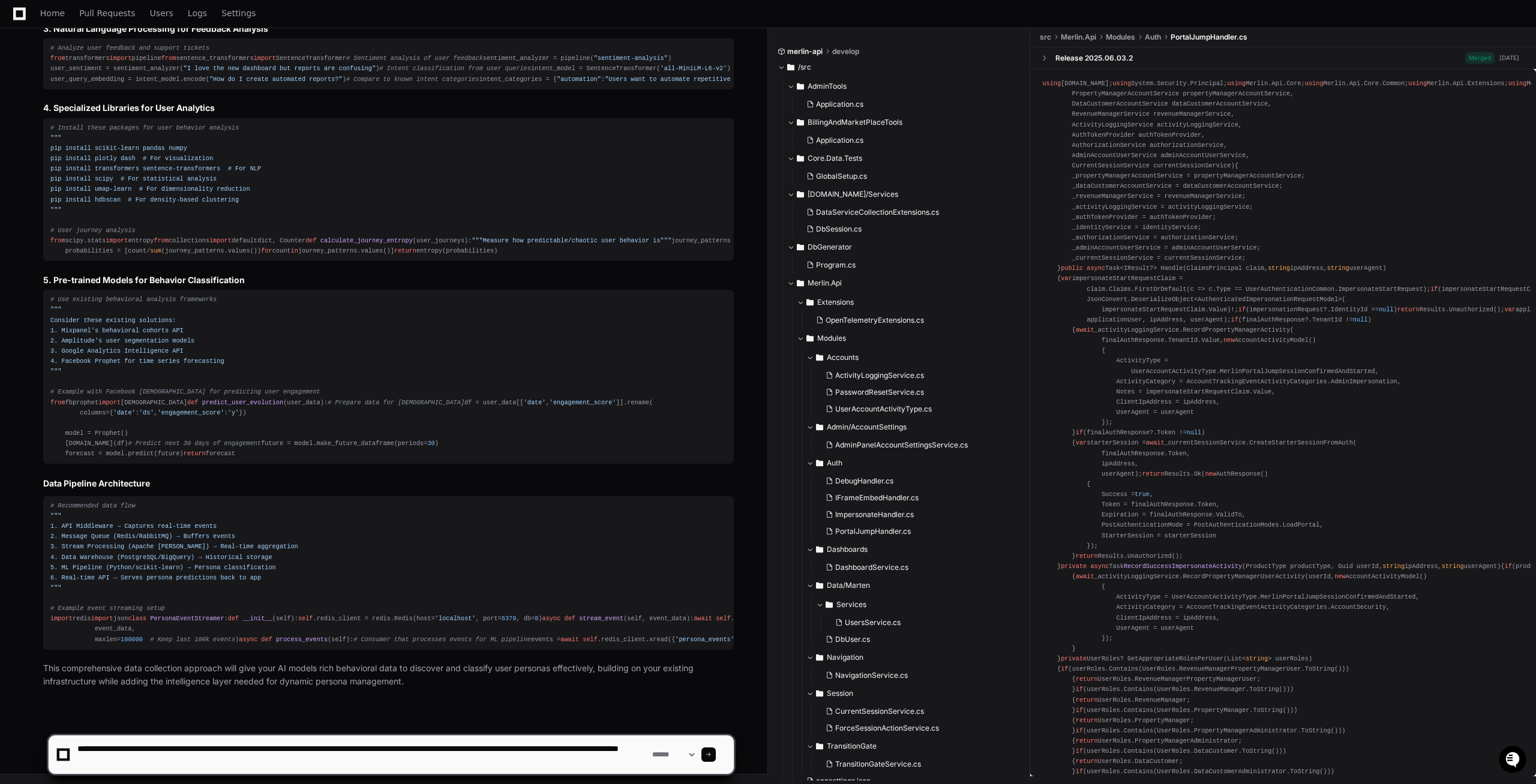
type textarea "**********"
click at [715, 755] on div at bounding box center [708, 754] width 14 height 14
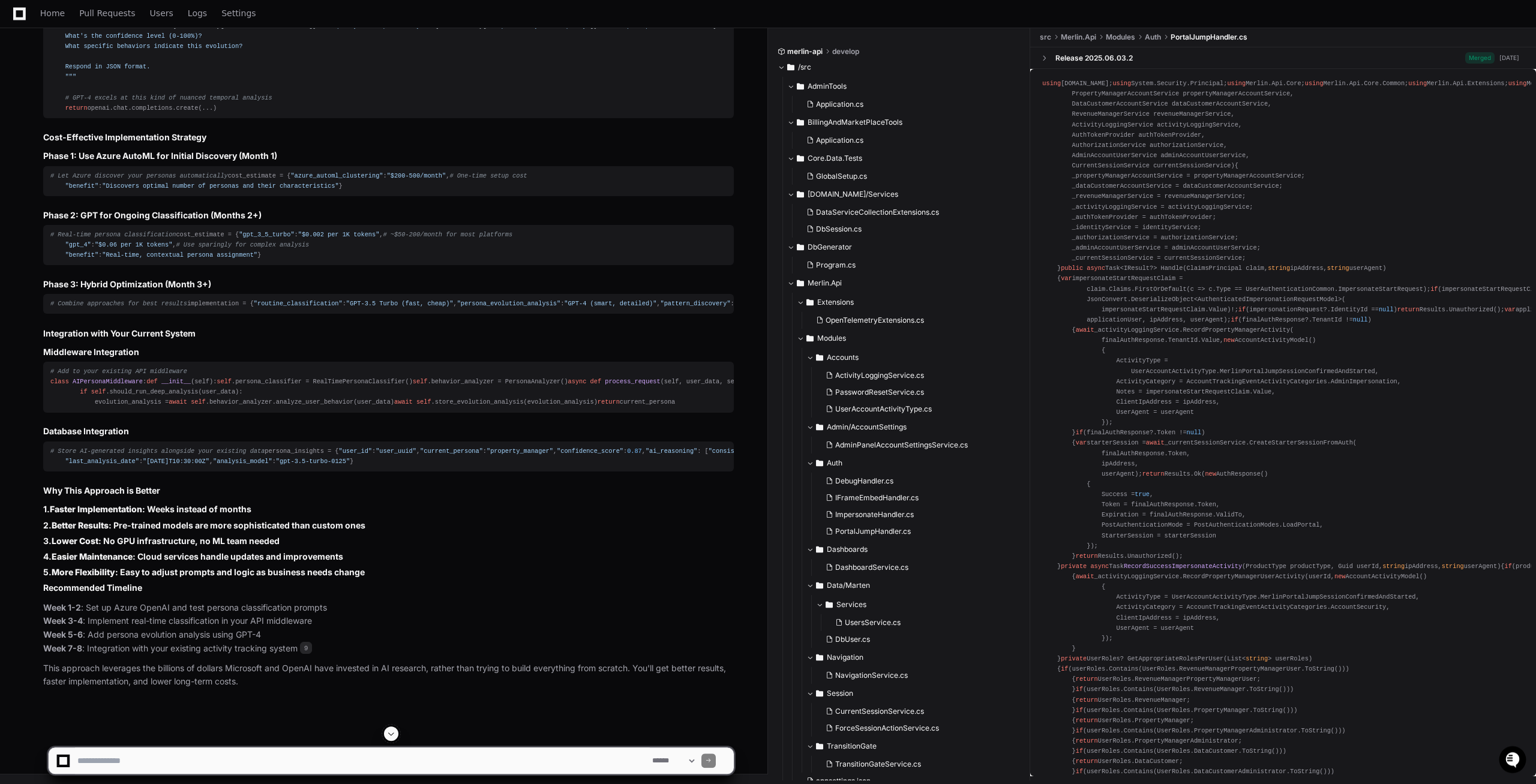
scroll to position [34059, 0]
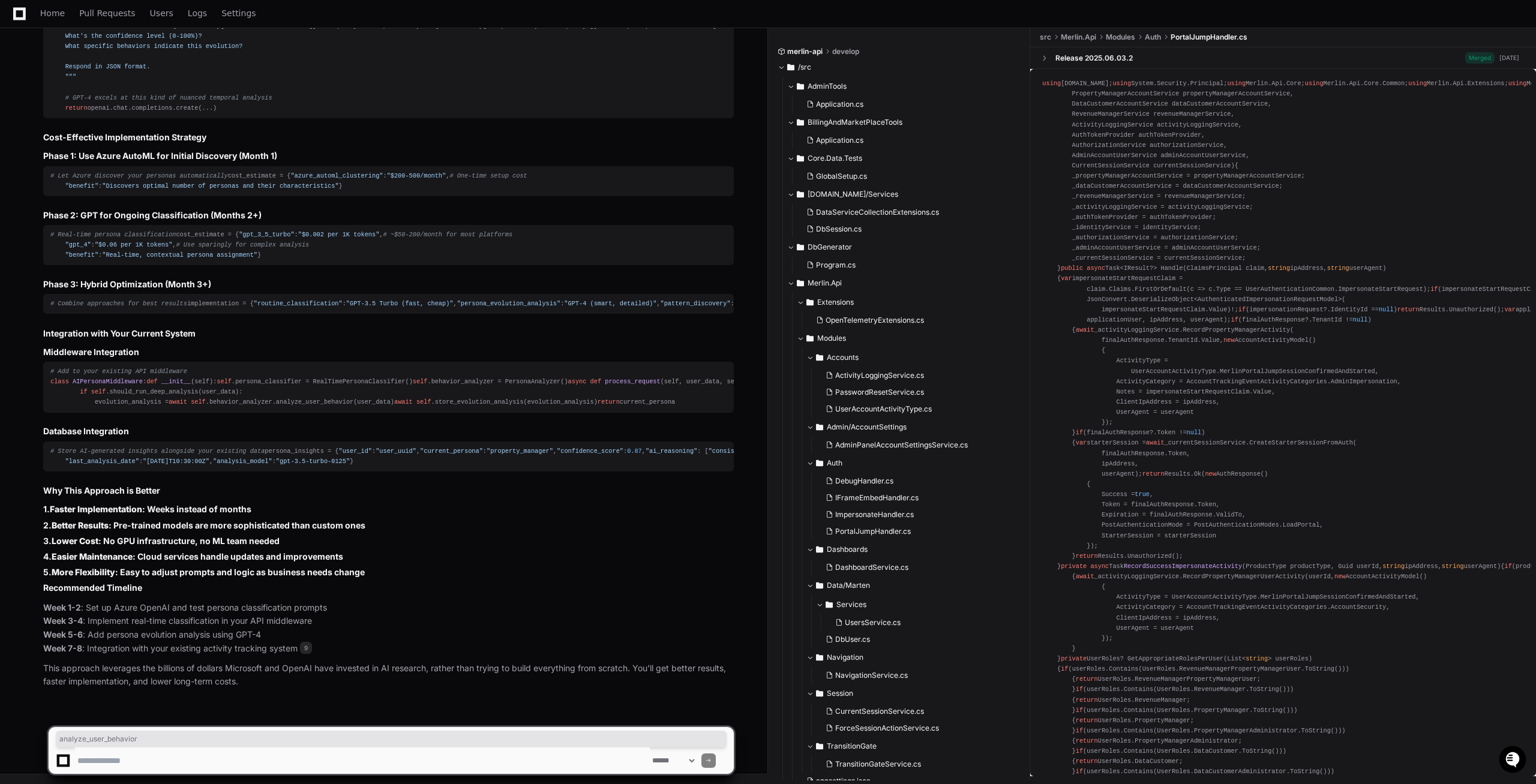
scroll to position [36624, 0]
click at [134, 766] on textarea at bounding box center [362, 760] width 575 height 26
click at [104, 766] on textarea at bounding box center [362, 760] width 575 height 26
drag, startPoint x: 249, startPoint y: 755, endPoint x: 243, endPoint y: 761, distance: 8.5
click at [248, 756] on textarea at bounding box center [362, 760] width 575 height 26
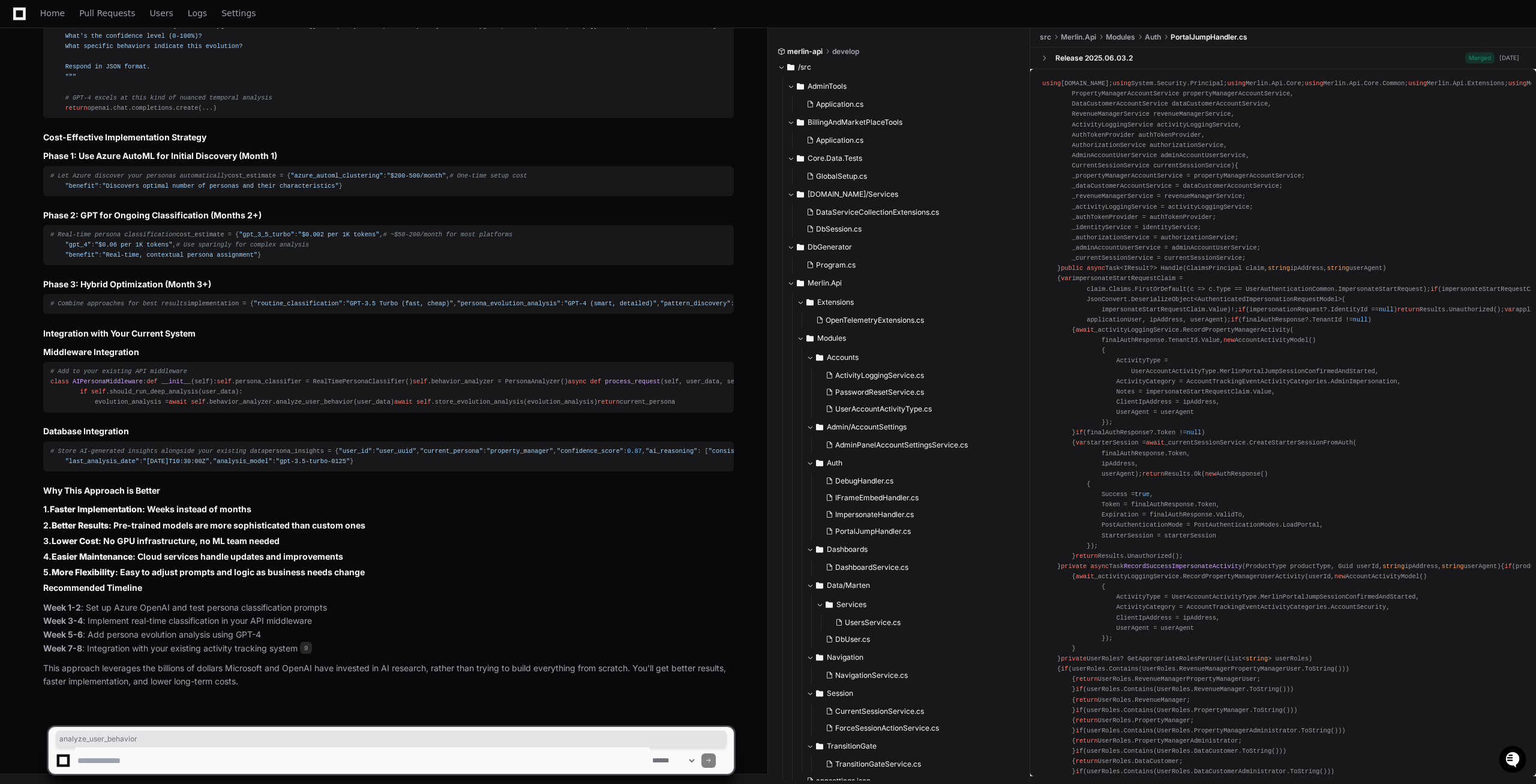
click at [243, 761] on textarea at bounding box center [362, 760] width 575 height 26
click at [242, 760] on textarea at bounding box center [362, 760] width 575 height 26
paste textarea "**********"
type textarea "**********"
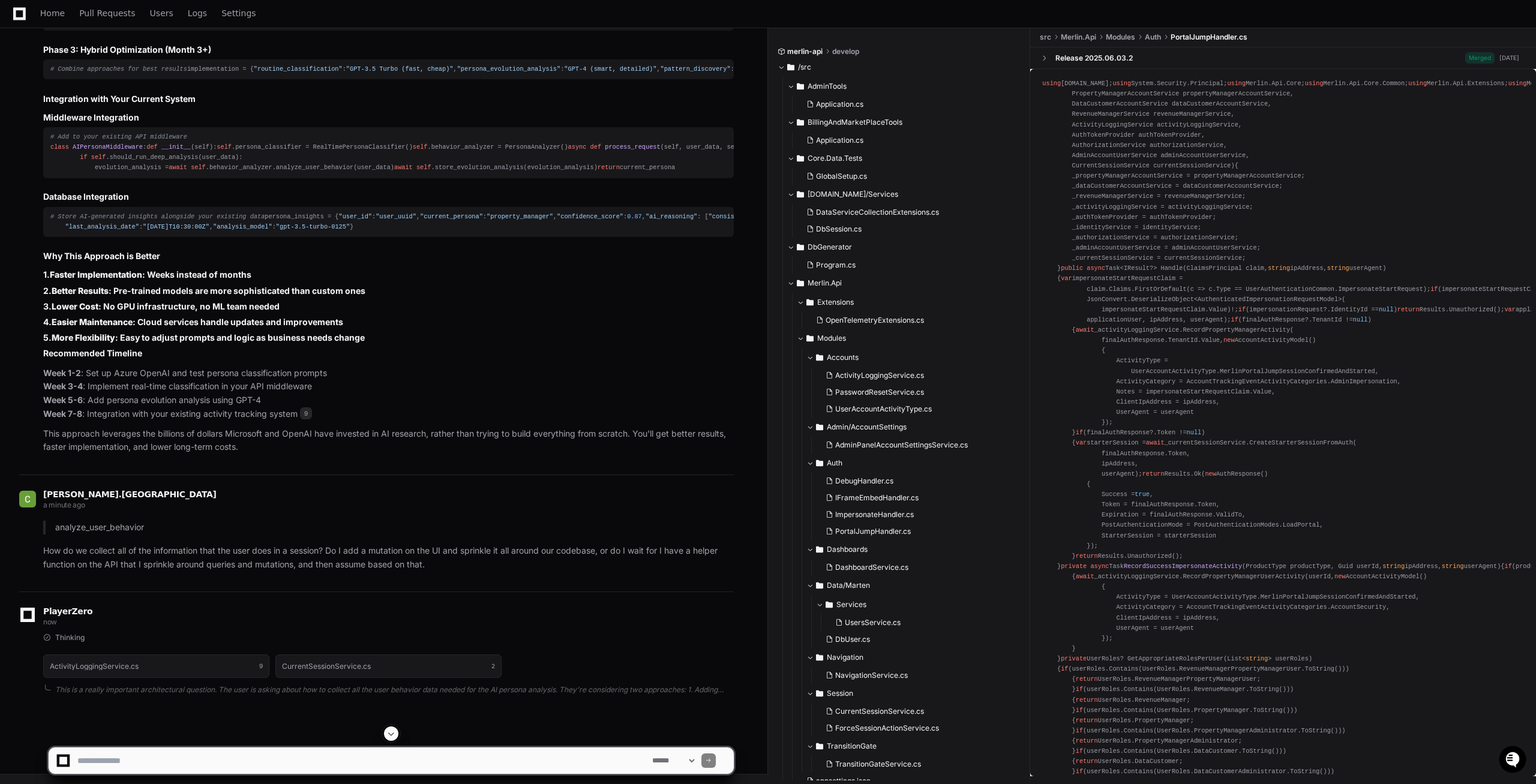
scroll to position [36347, 0]
click at [388, 732] on span at bounding box center [391, 733] width 9 height 9
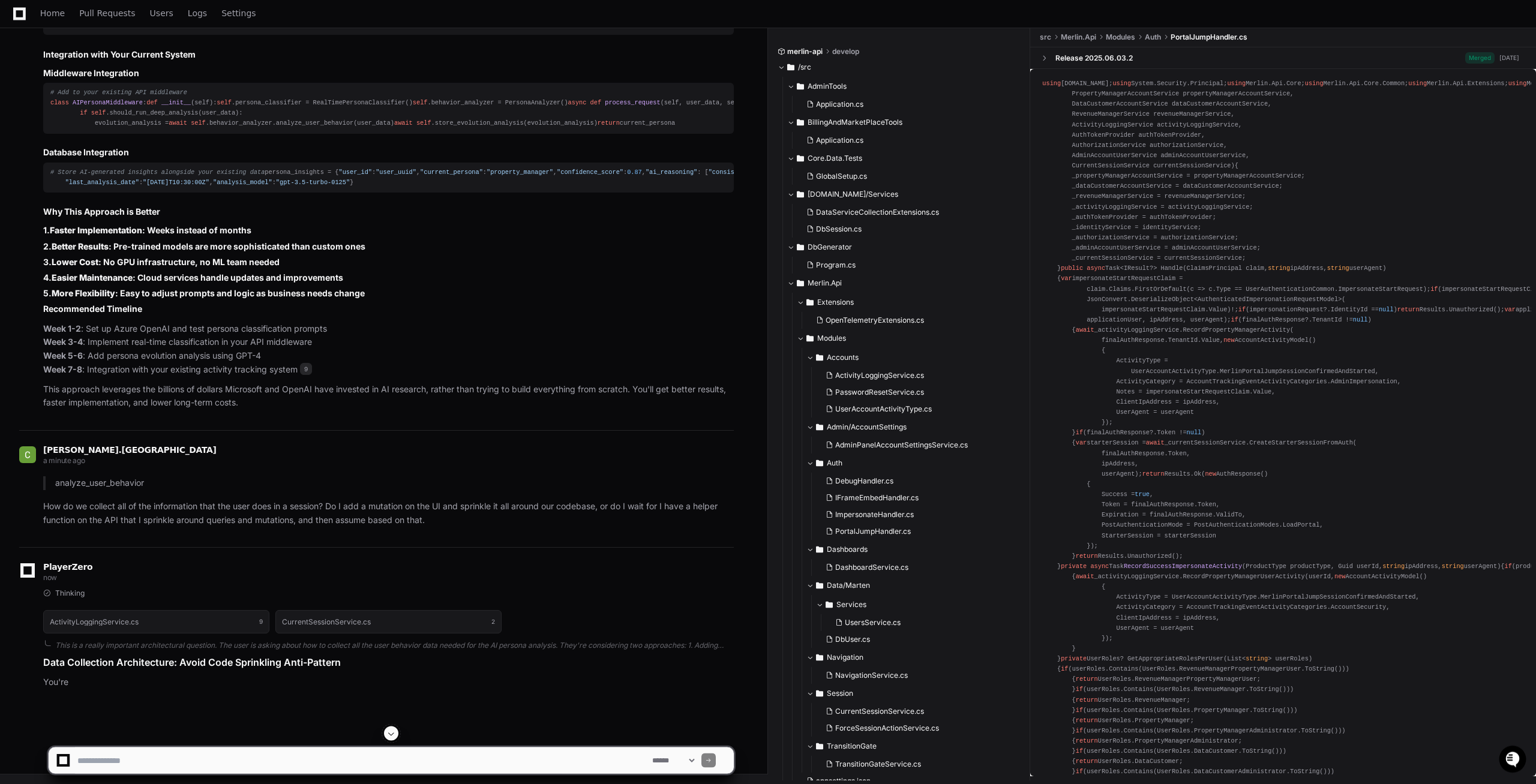
scroll to position [36858, 0]
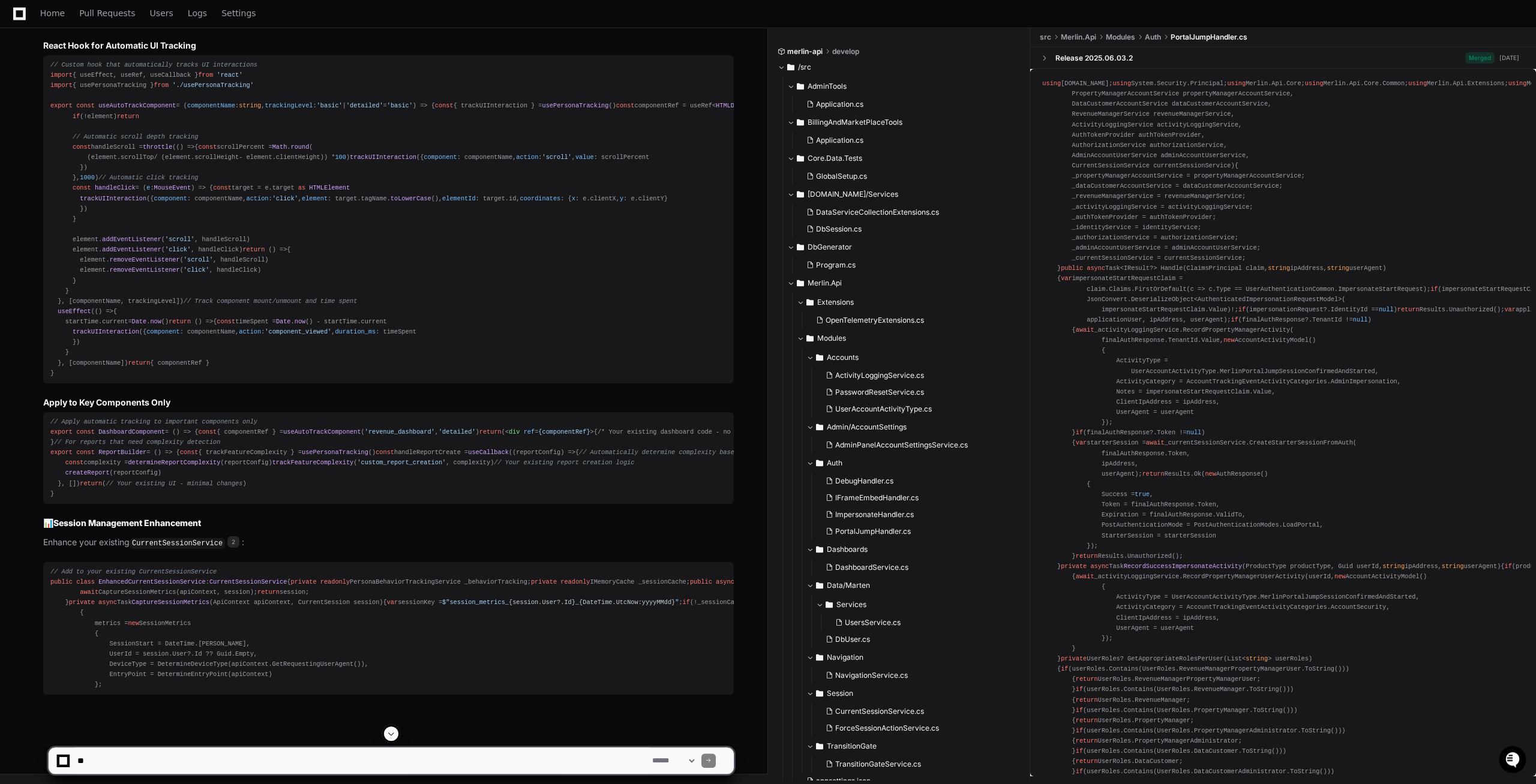
scroll to position [37714, 0]
